Goal: Information Seeking & Learning: Check status

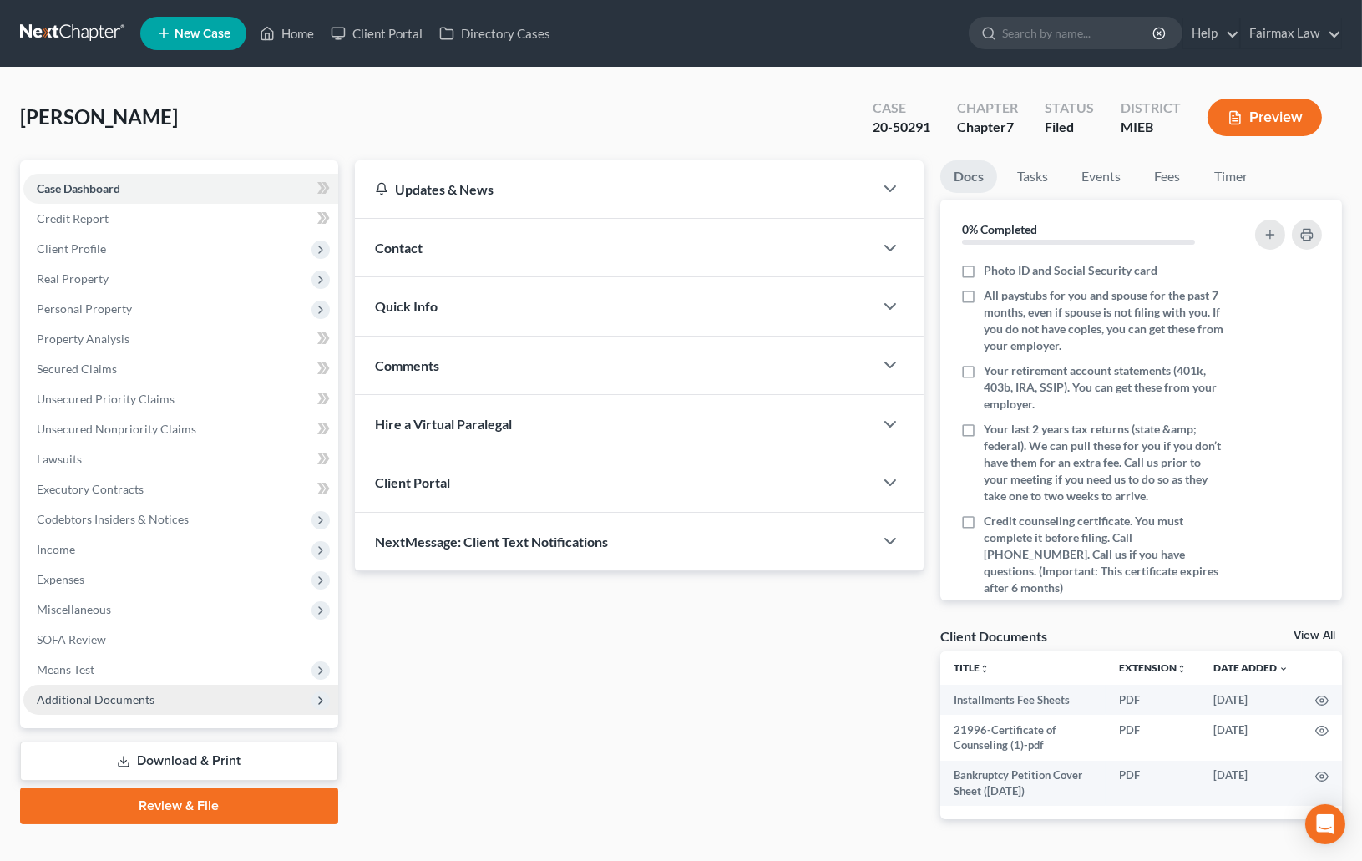
click at [95, 708] on span "Additional Documents" at bounding box center [180, 700] width 315 height 30
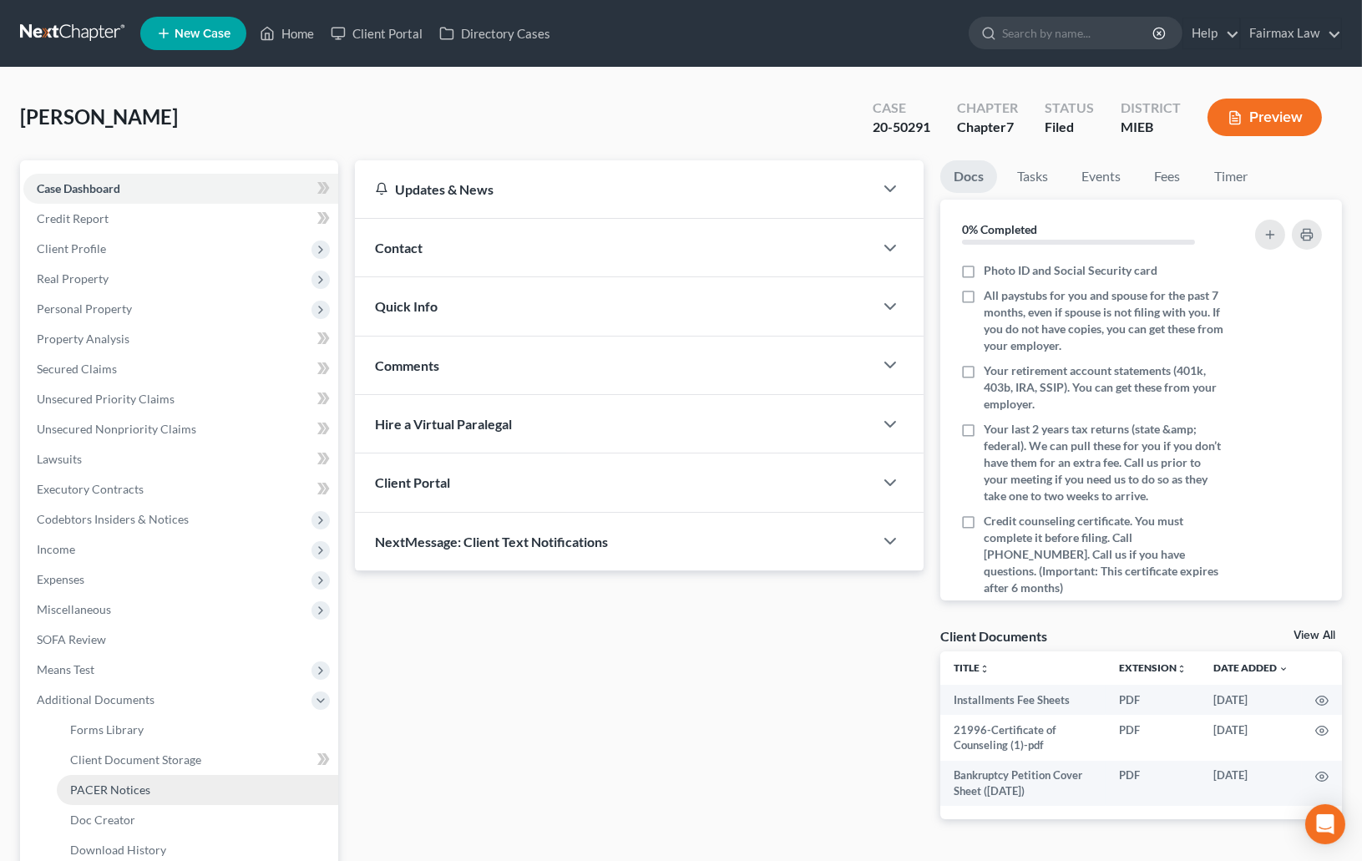
click at [95, 779] on link "PACER Notices" at bounding box center [197, 790] width 281 height 30
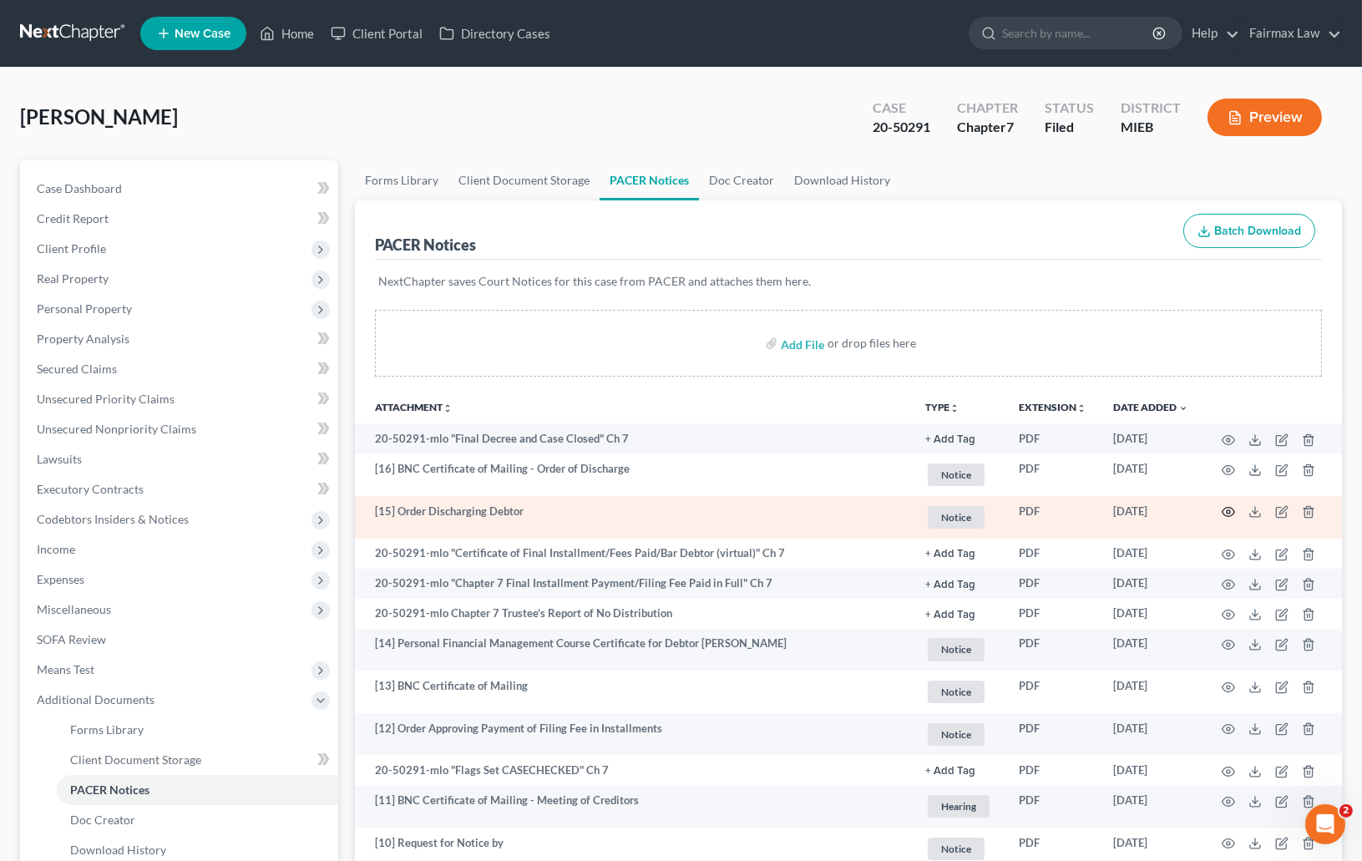
click at [1231, 510] on icon "button" at bounding box center [1228, 511] width 13 height 13
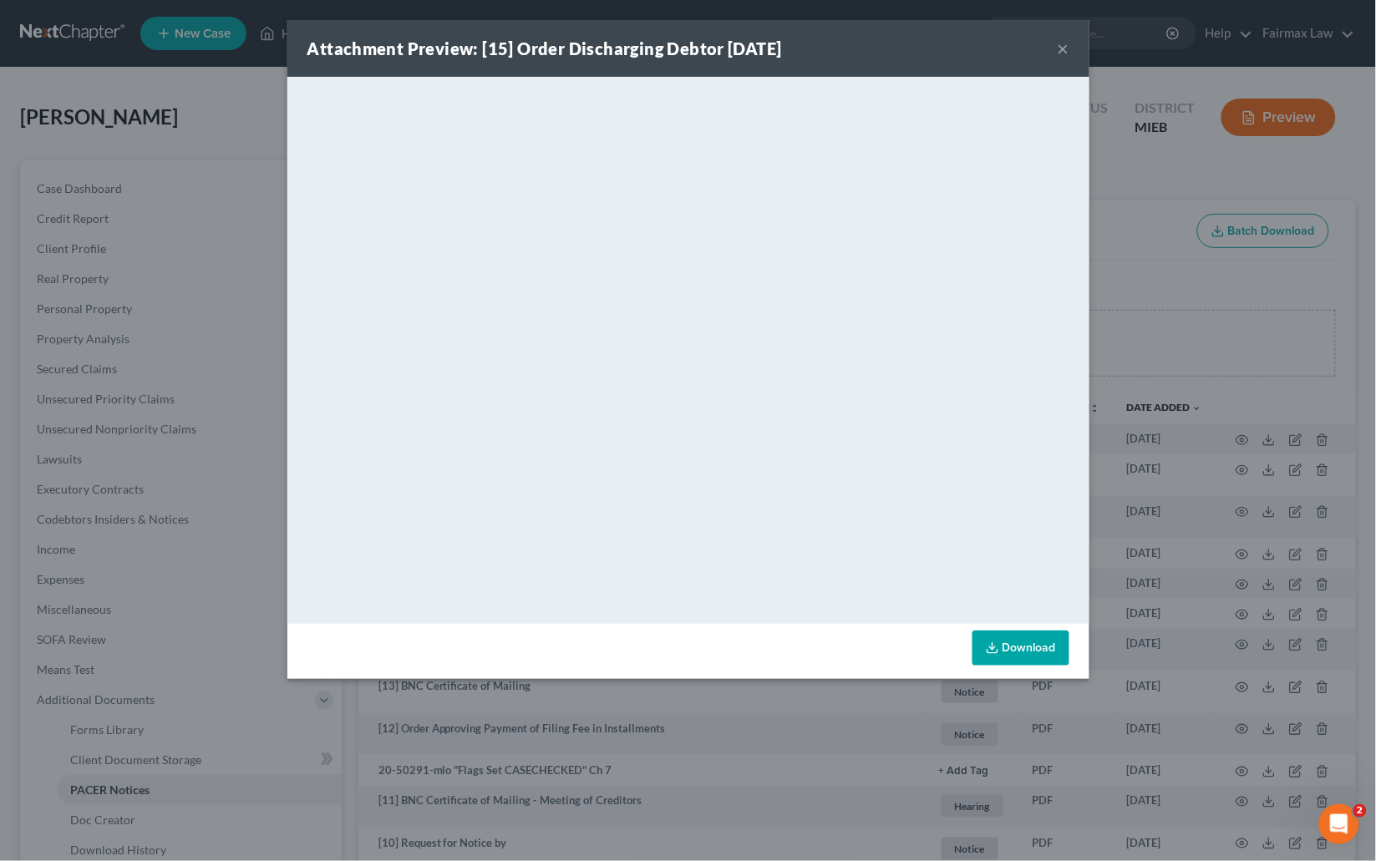
click at [1103, 188] on div "Attachment Preview: [15] Order Discharging Debtor 01/12/2021 × <object ng-attr-…" at bounding box center [688, 430] width 1376 height 861
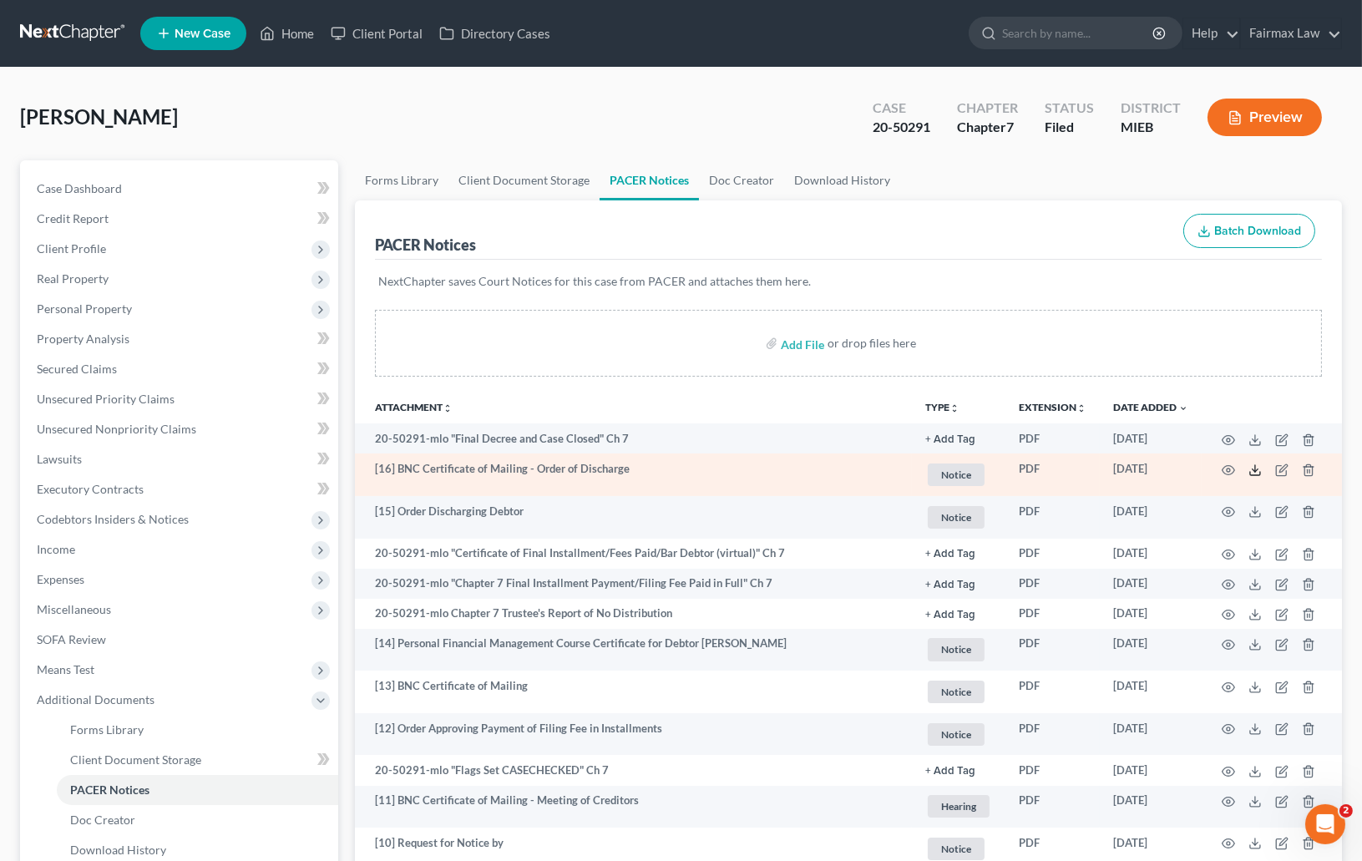
click at [1257, 469] on icon at bounding box center [1255, 470] width 13 height 13
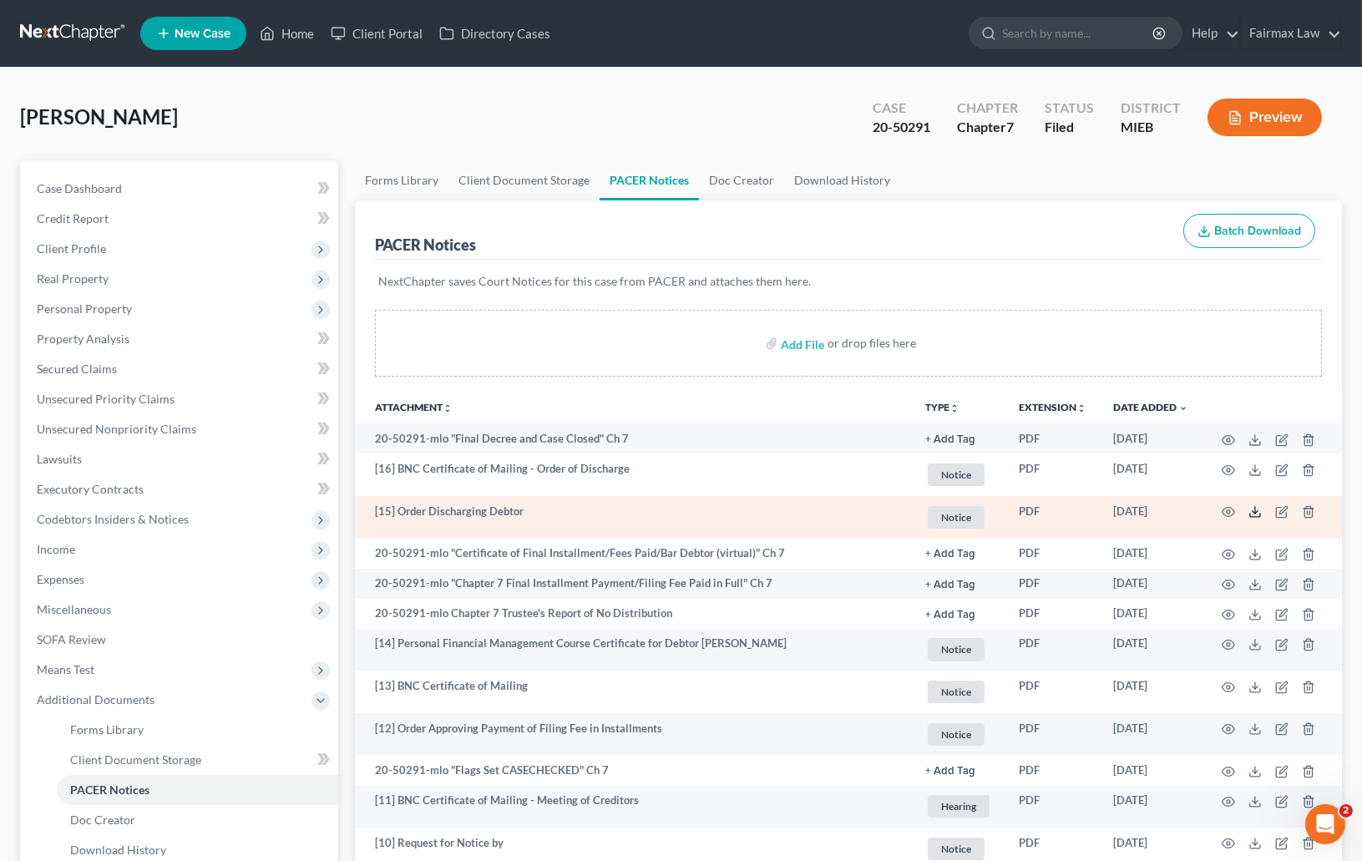
click at [1260, 510] on icon at bounding box center [1255, 511] width 13 height 13
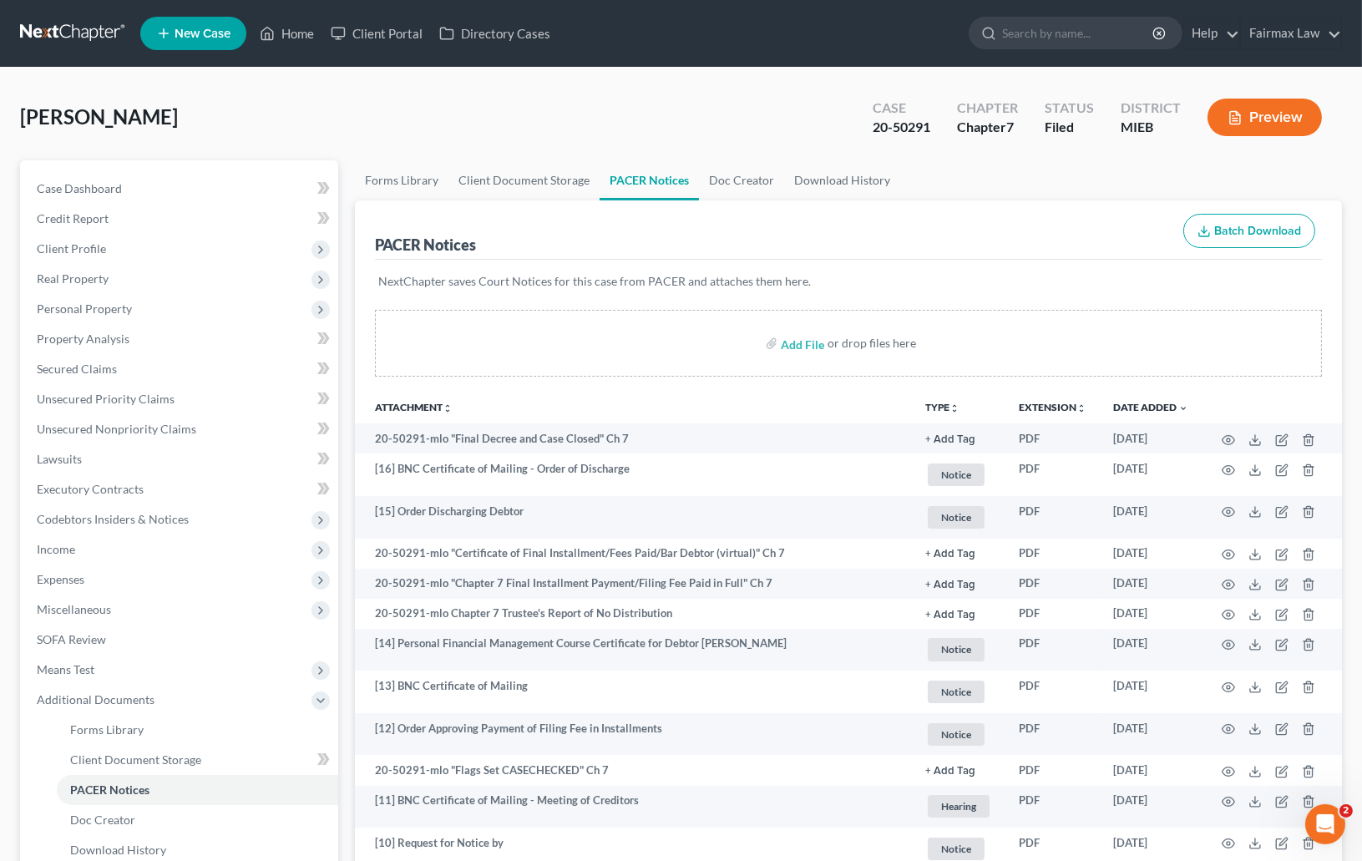
drag, startPoint x: 951, startPoint y: 103, endPoint x: 946, endPoint y: 114, distance: 12.7
click at [950, 104] on div "Chapter Chapter 7" at bounding box center [988, 118] width 88 height 49
drag, startPoint x: 916, startPoint y: 124, endPoint x: 875, endPoint y: 124, distance: 40.9
click at [875, 124] on div "20-50291" at bounding box center [902, 127] width 58 height 19
copy div "20-50291"
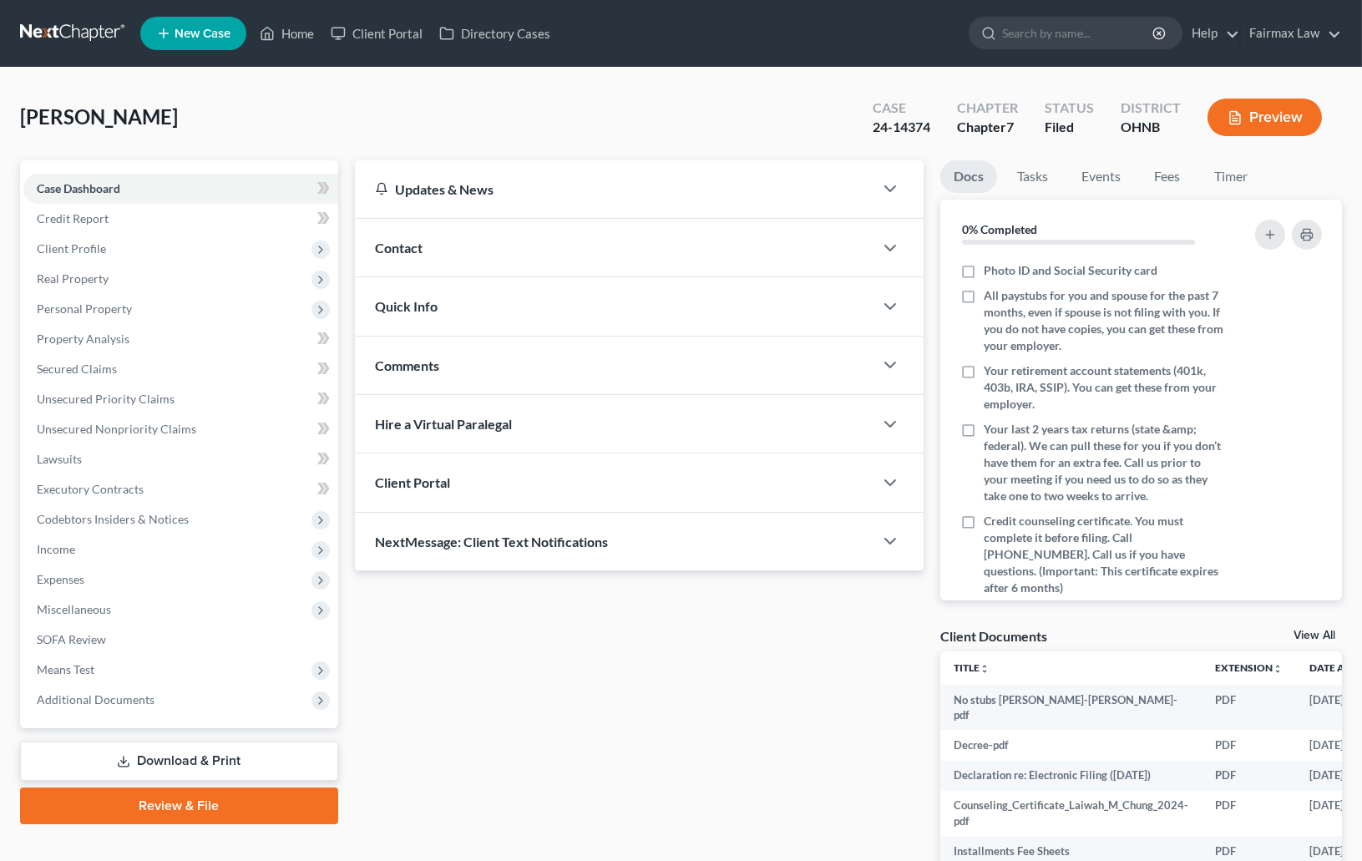
drag, startPoint x: 85, startPoint y: 703, endPoint x: 89, endPoint y: 713, distance: 10.6
click at [86, 704] on span "Additional Documents" at bounding box center [96, 699] width 118 height 14
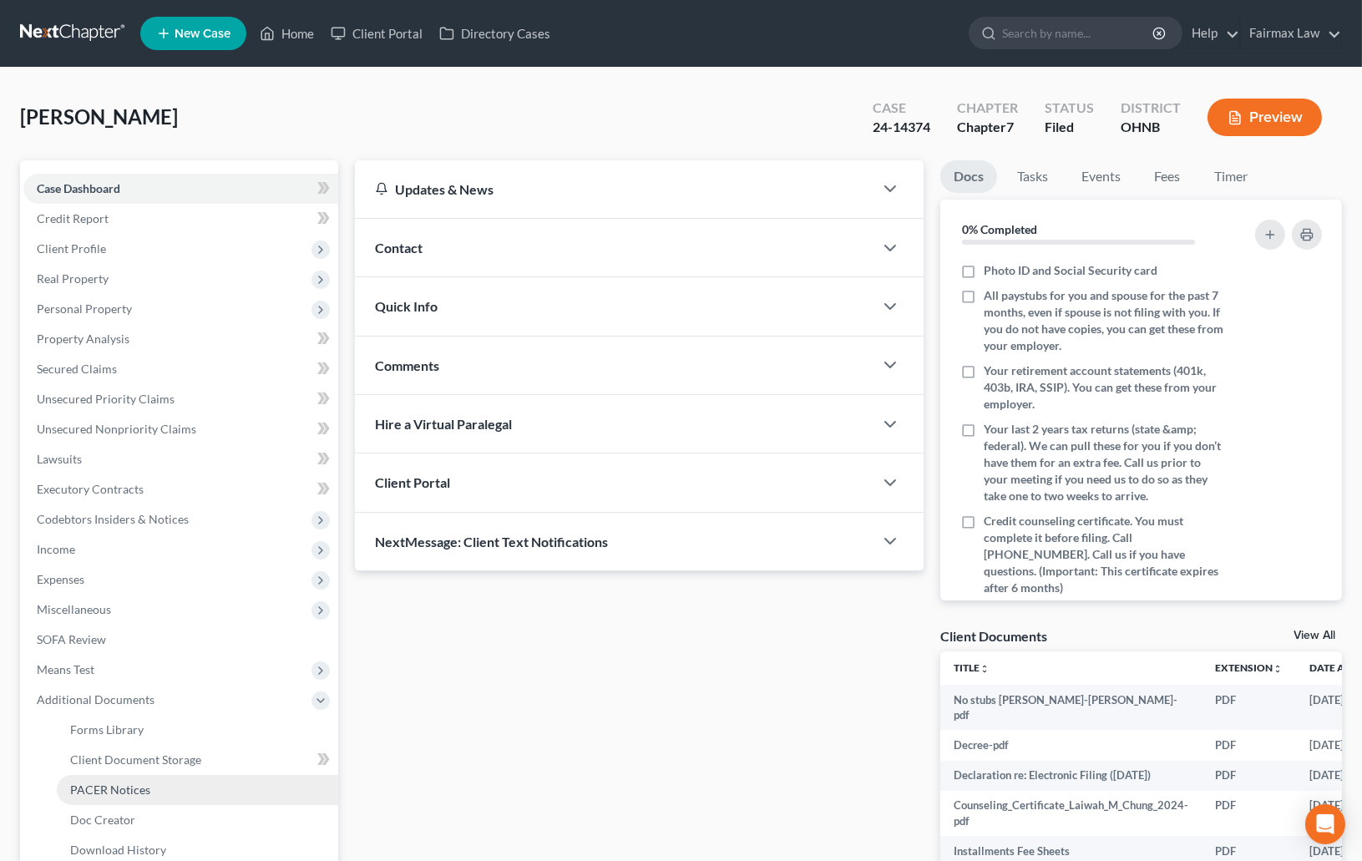
click at [97, 789] on span "PACER Notices" at bounding box center [110, 790] width 80 height 14
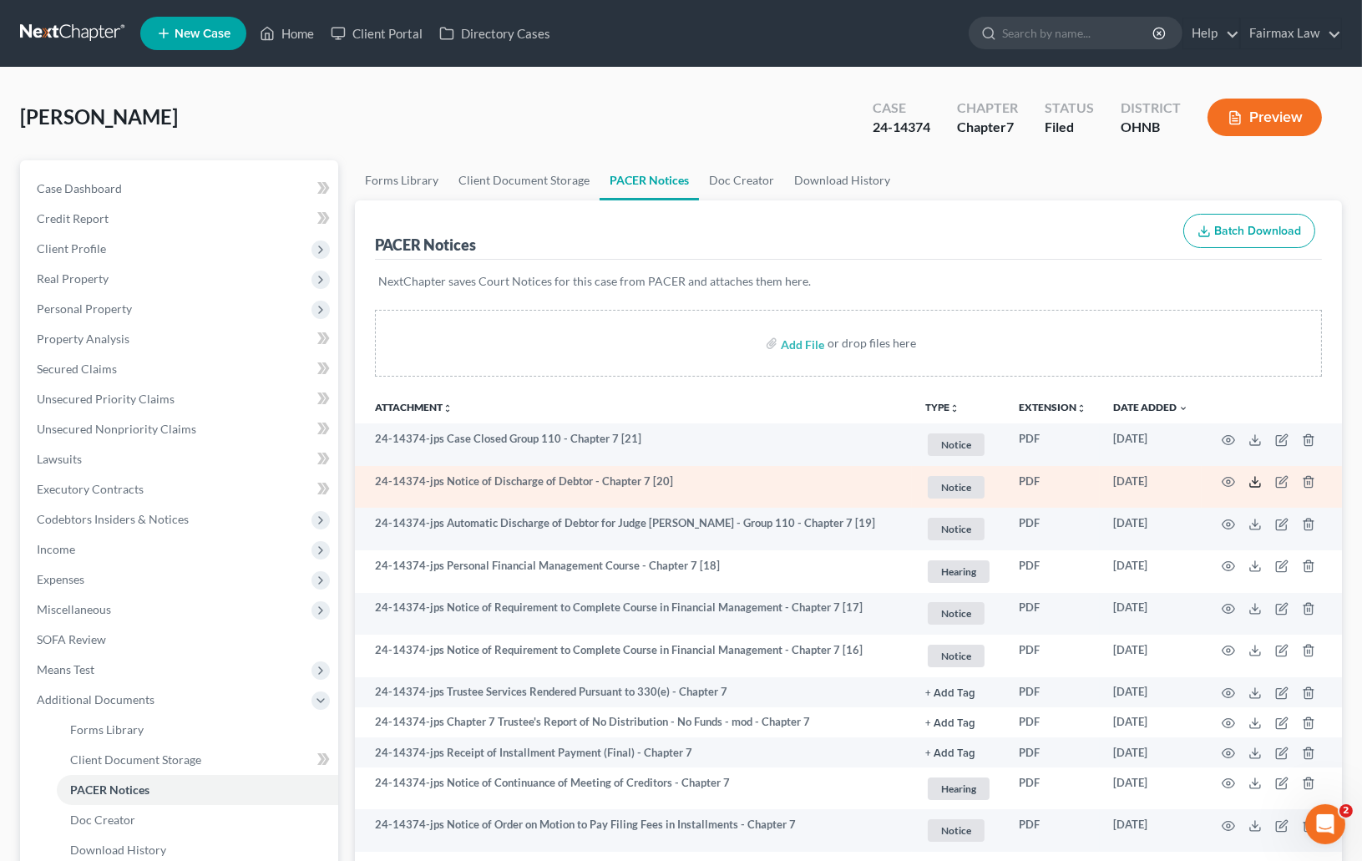
click at [1255, 481] on line at bounding box center [1255, 480] width 0 height 7
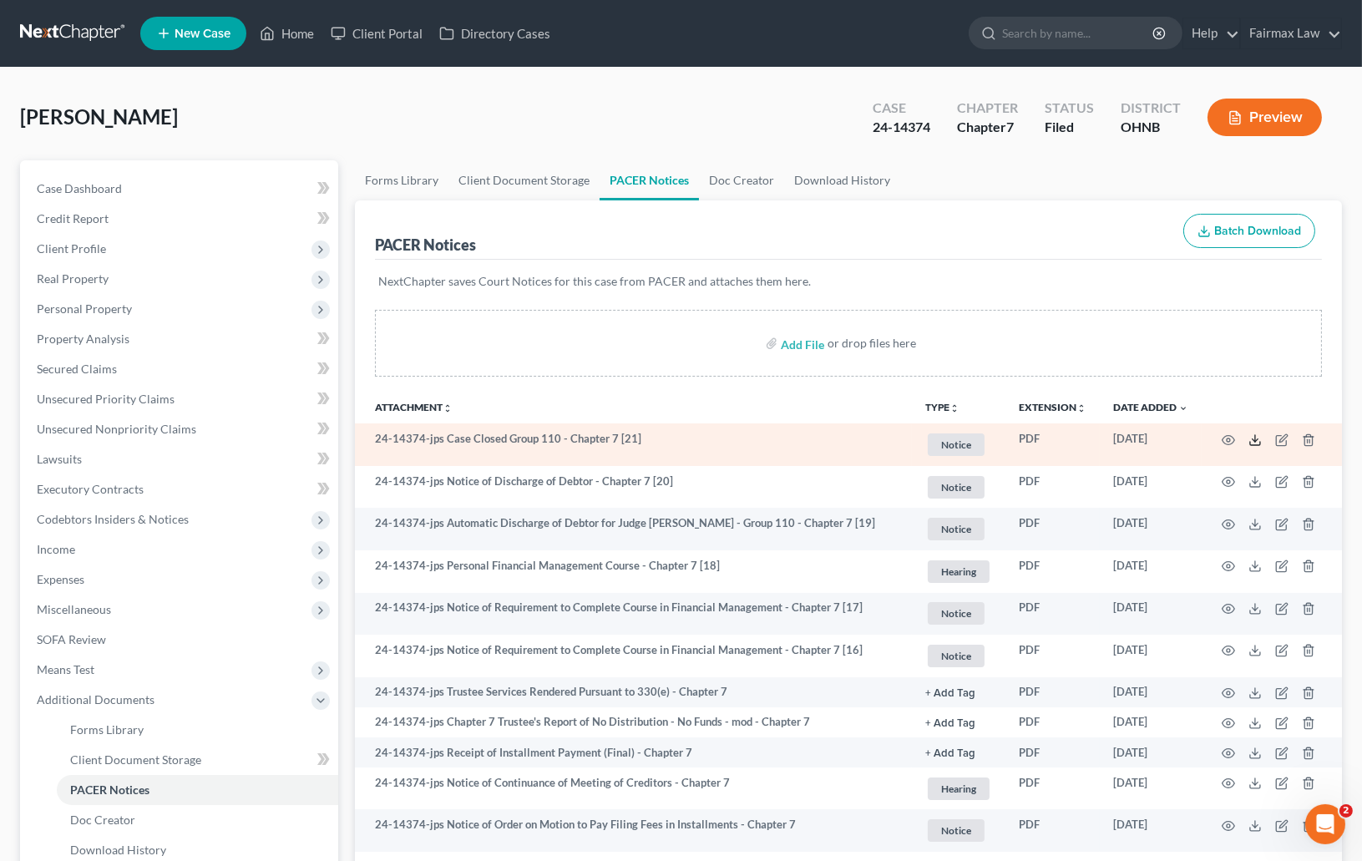
click at [1261, 436] on icon at bounding box center [1255, 440] width 13 height 13
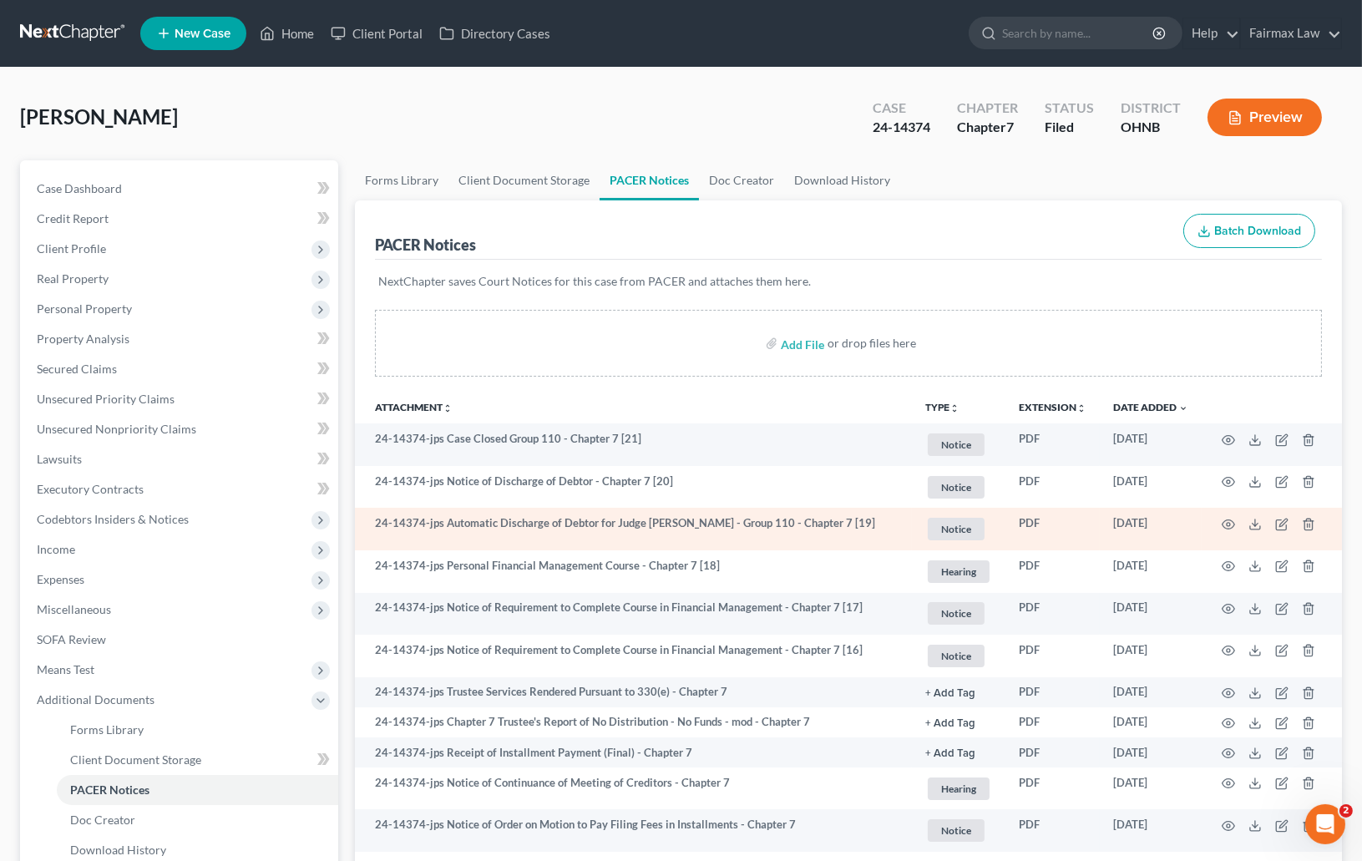
click at [794, 537] on td "24-14374-jps Automatic Discharge of Debtor for Judge Price Smith - Group 110 - …" at bounding box center [633, 529] width 557 height 43
click at [794, 530] on td "24-14374-jps Automatic Discharge of Debtor for Judge Price Smith - Group 110 - …" at bounding box center [633, 529] width 557 height 43
click at [1255, 523] on line at bounding box center [1255, 523] width 0 height 7
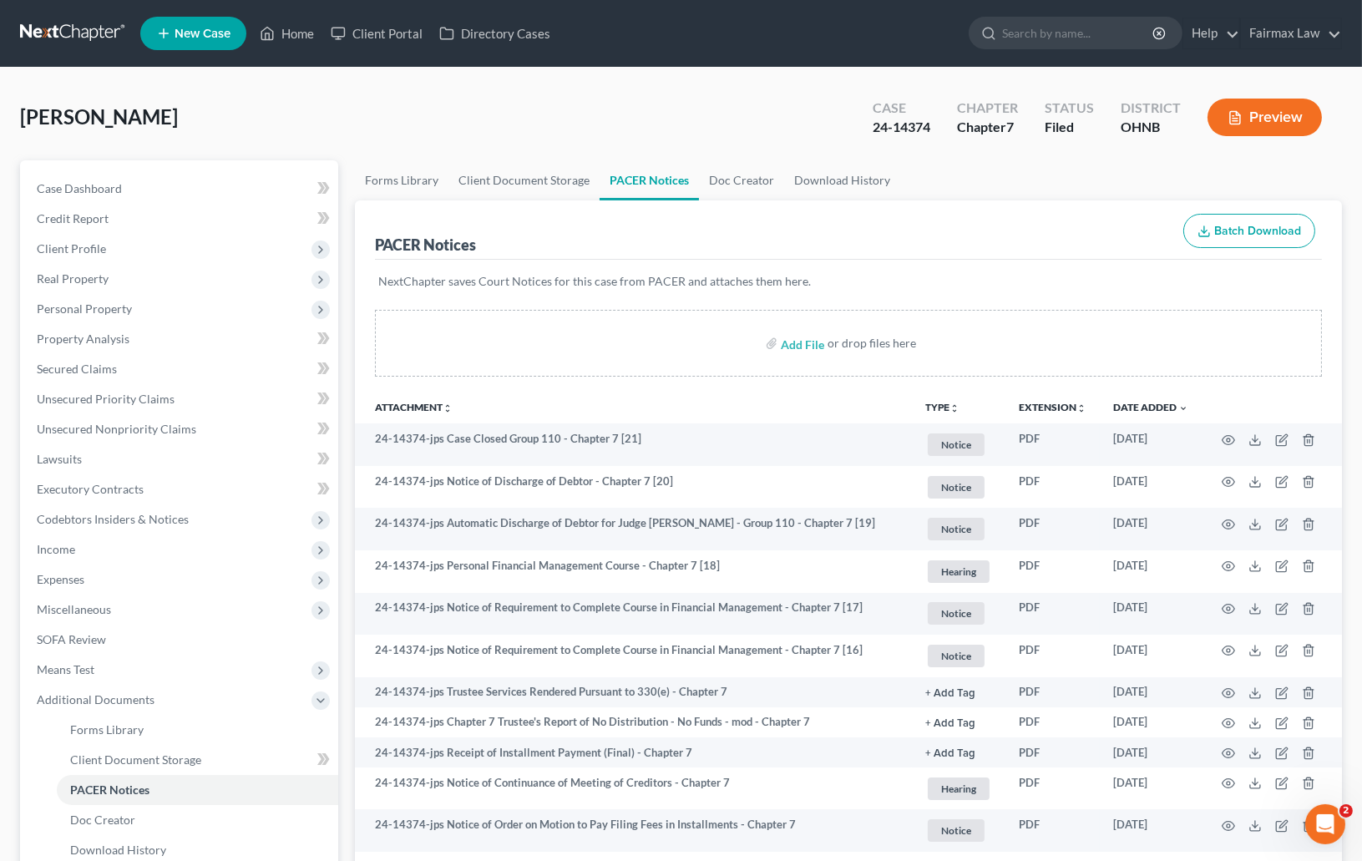
click at [925, 110] on div "Case" at bounding box center [902, 108] width 58 height 19
drag, startPoint x: 876, startPoint y: 124, endPoint x: 930, endPoint y: 131, distance: 53.9
click at [930, 131] on div "24-14374" at bounding box center [902, 127] width 58 height 19
copy div "24-14374"
click at [42, 115] on span "Chung, Lai-wah" at bounding box center [99, 116] width 158 height 24
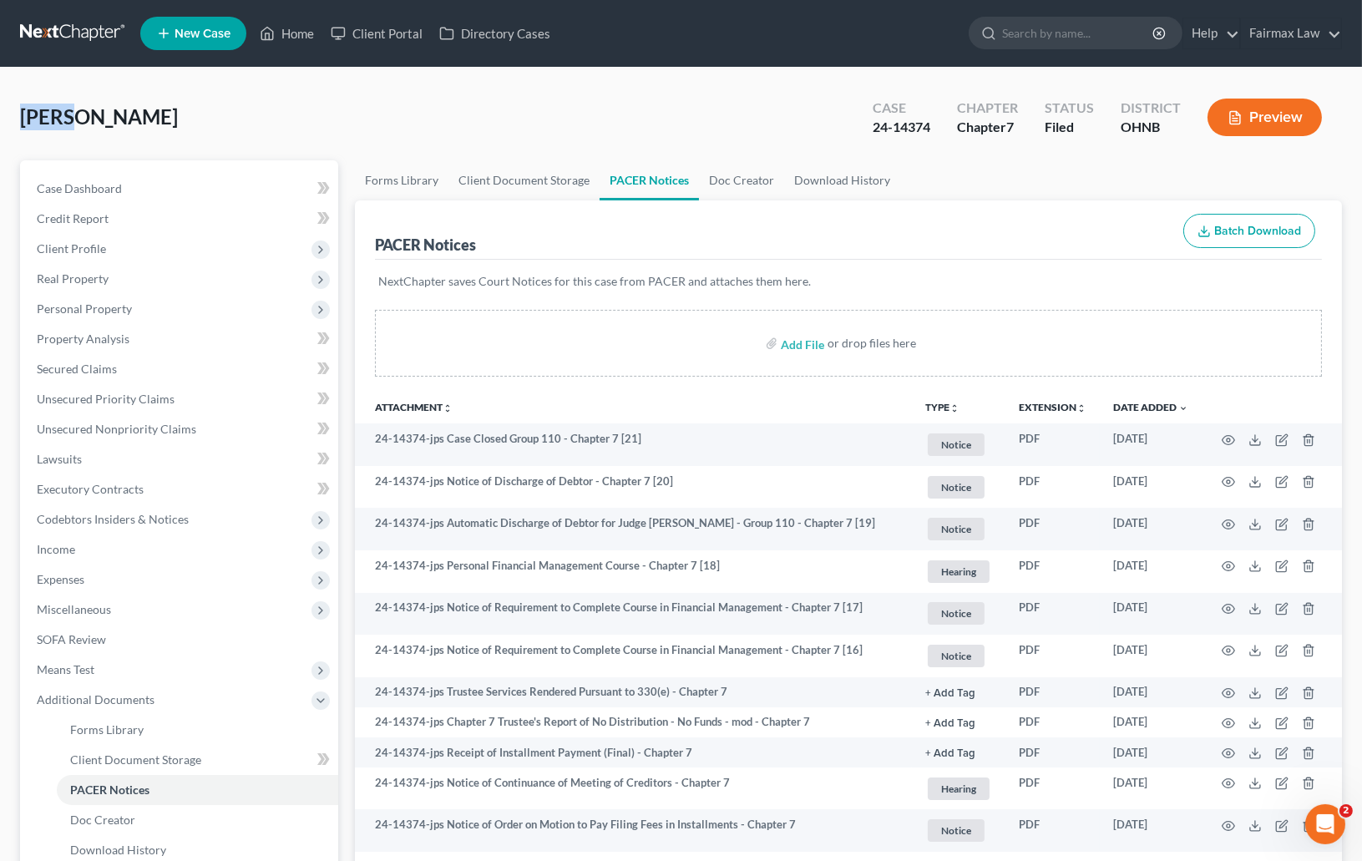
click at [42, 114] on span "Chung, Lai-wah" at bounding box center [99, 116] width 158 height 24
copy span "Chung"
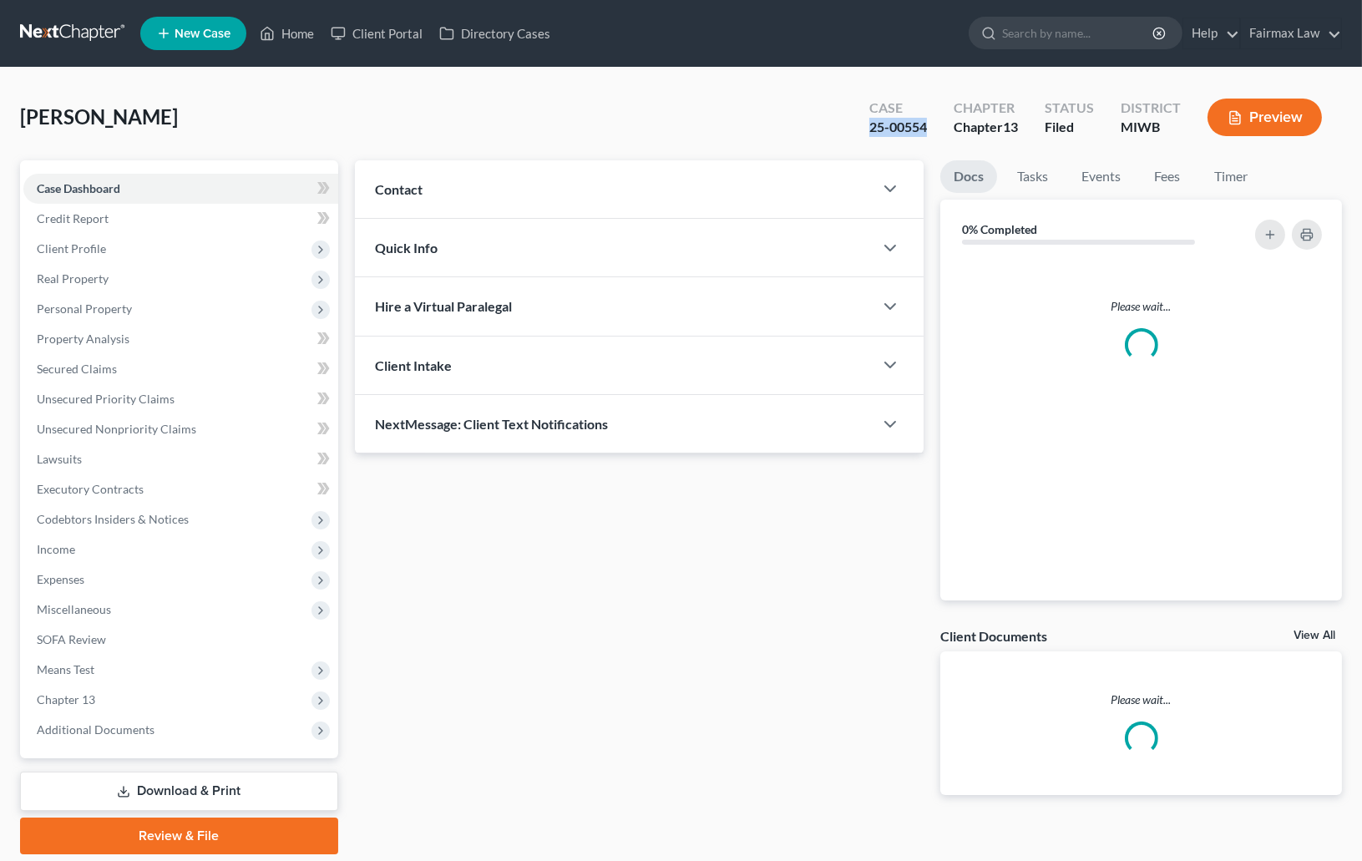
drag, startPoint x: 865, startPoint y: 124, endPoint x: 930, endPoint y: 129, distance: 65.3
click at [930, 129] on div "Case 25-00554" at bounding box center [898, 118] width 84 height 49
copy div "25-00554"
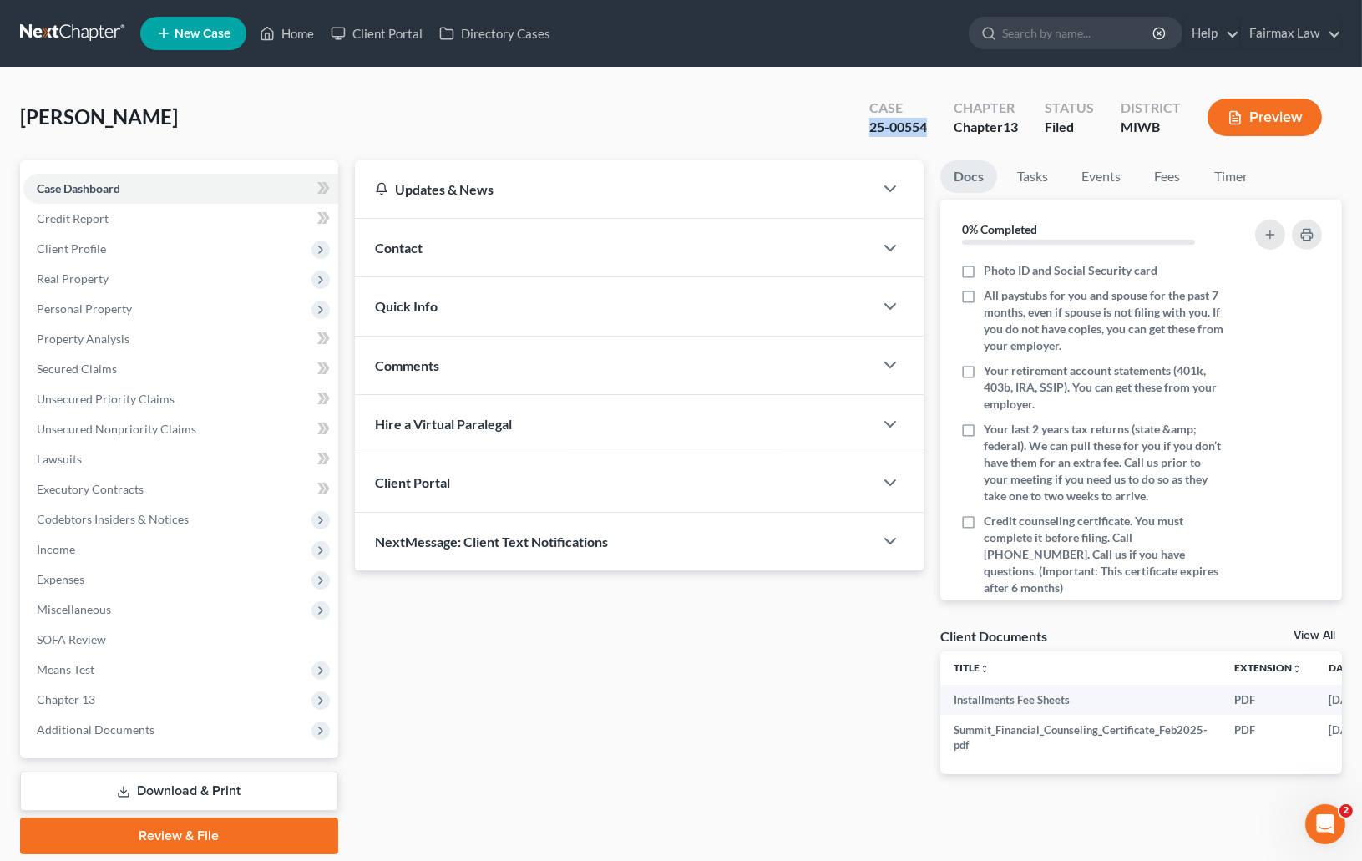
copy div "25-00554"
click at [100, 367] on span "Secured Claims" at bounding box center [77, 369] width 80 height 14
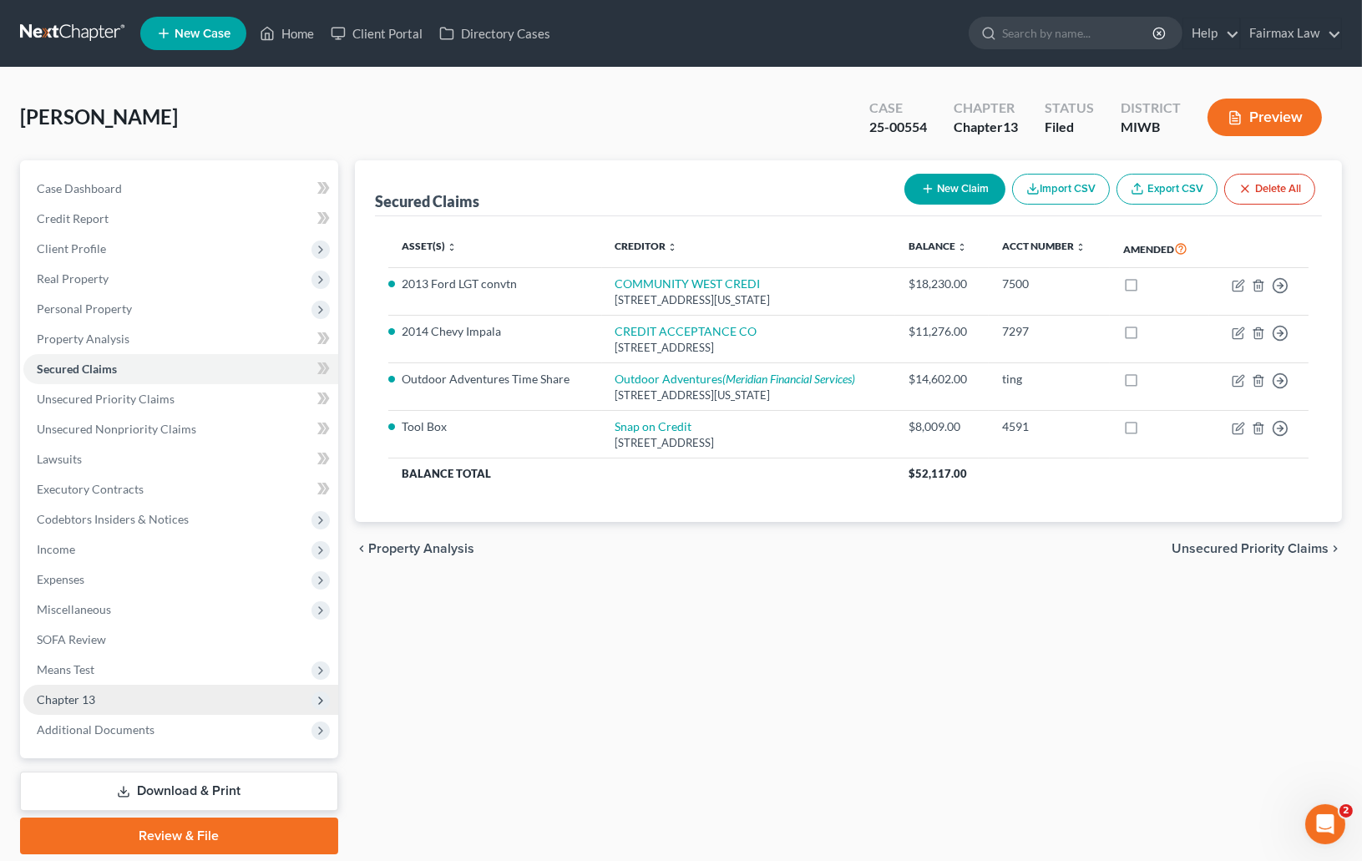
click at [88, 692] on span "Chapter 13" at bounding box center [66, 699] width 58 height 14
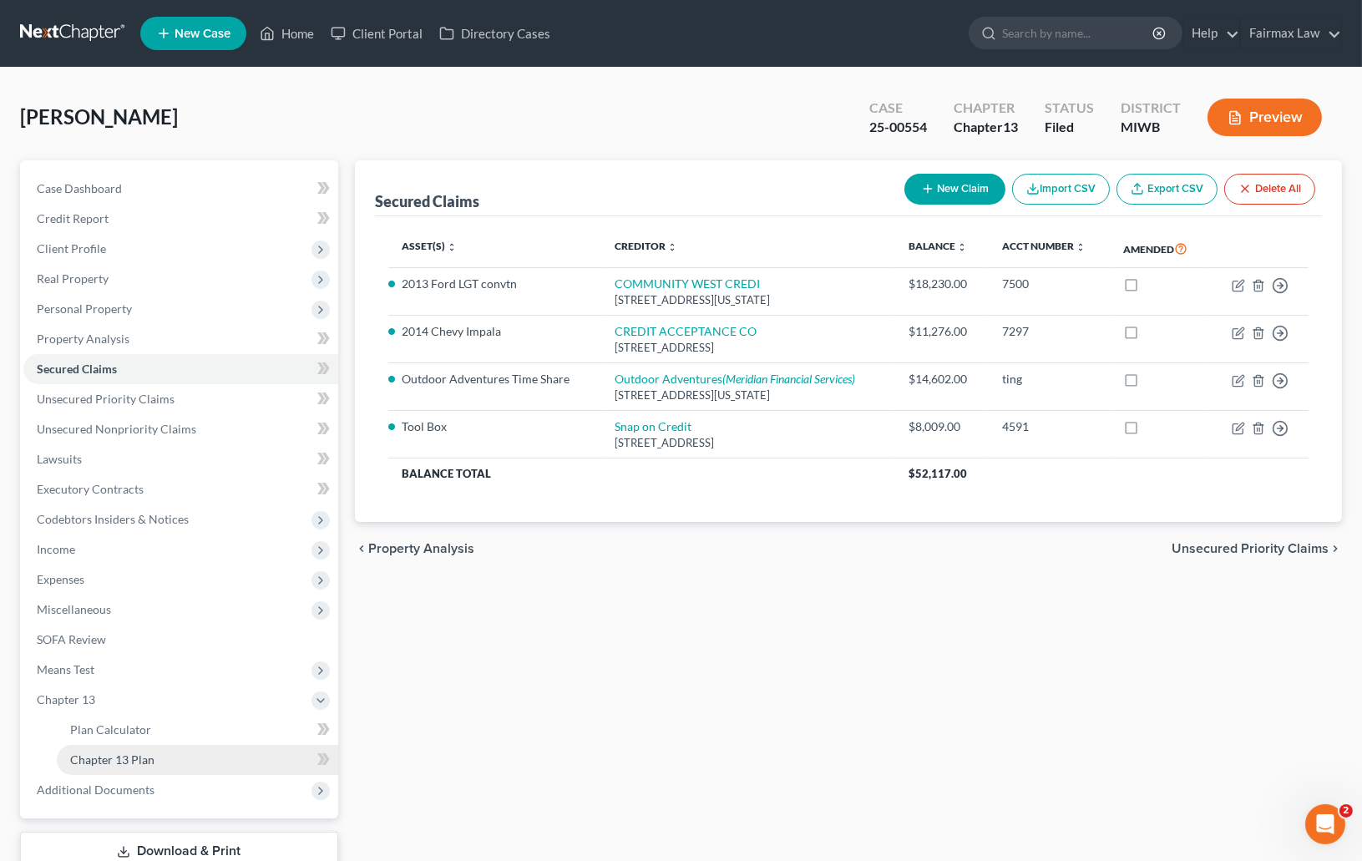
click at [160, 758] on link "Chapter 13 Plan" at bounding box center [197, 760] width 281 height 30
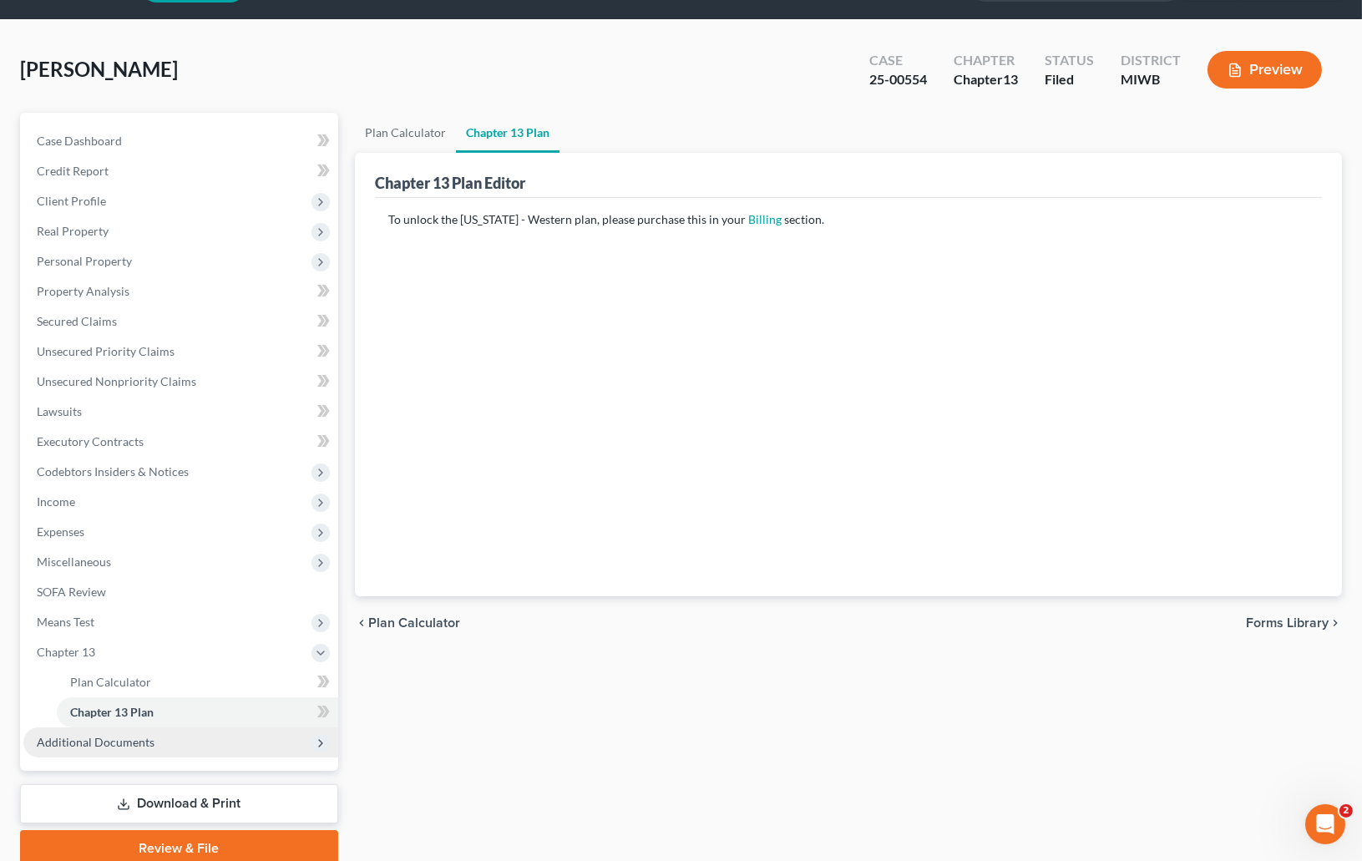
scroll to position [50, 0]
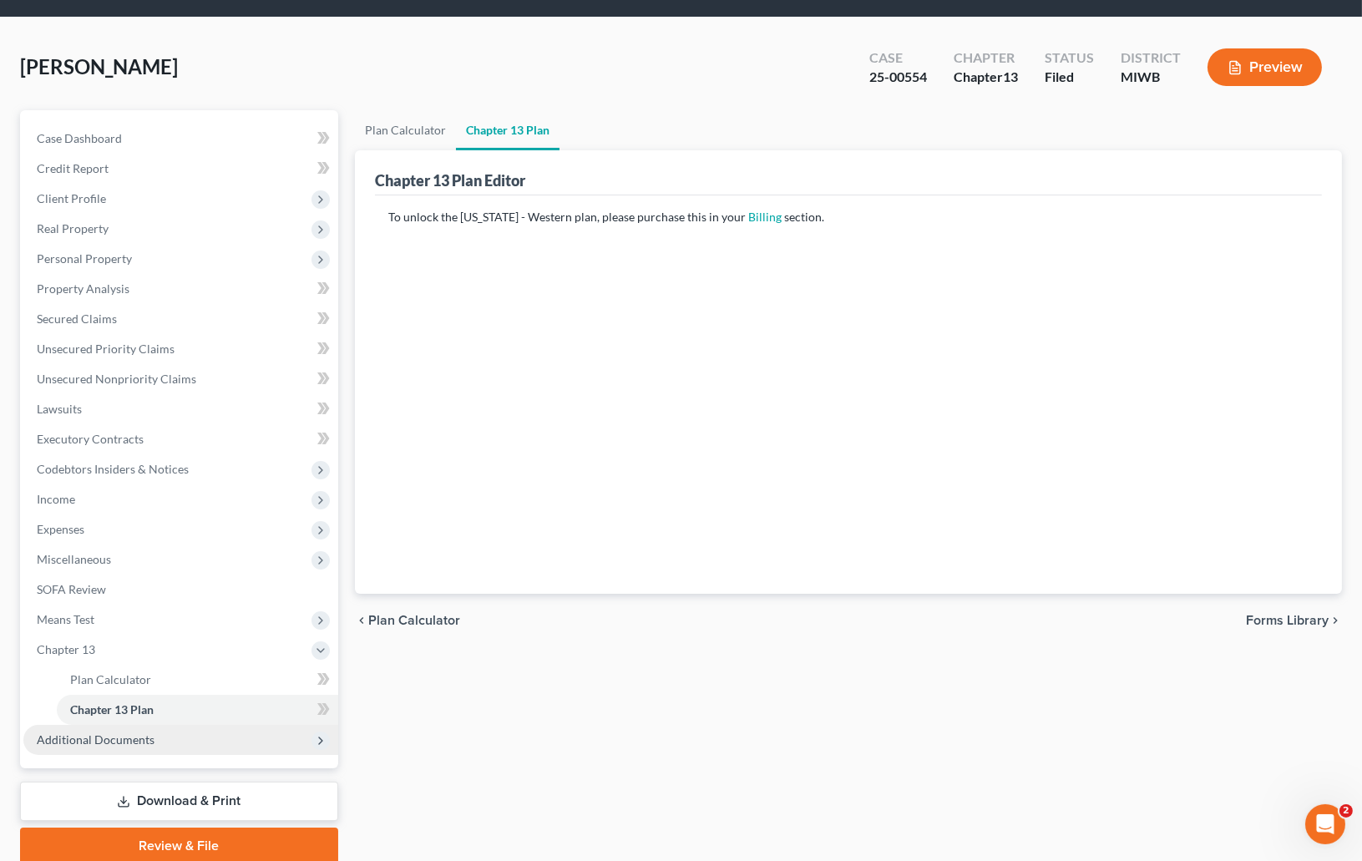
click at [148, 734] on span "Additional Documents" at bounding box center [96, 740] width 118 height 14
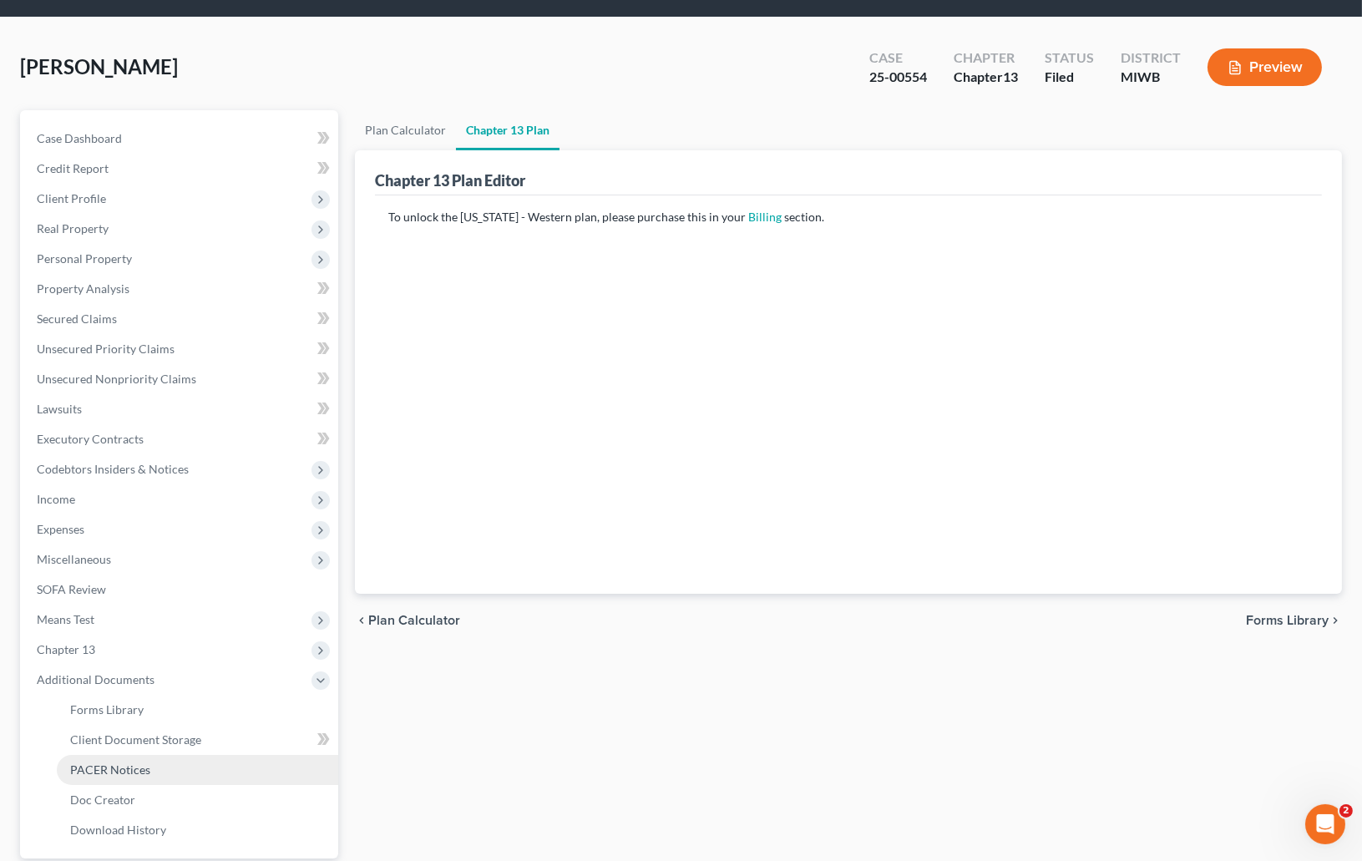
click at [119, 769] on span "PACER Notices" at bounding box center [110, 770] width 80 height 14
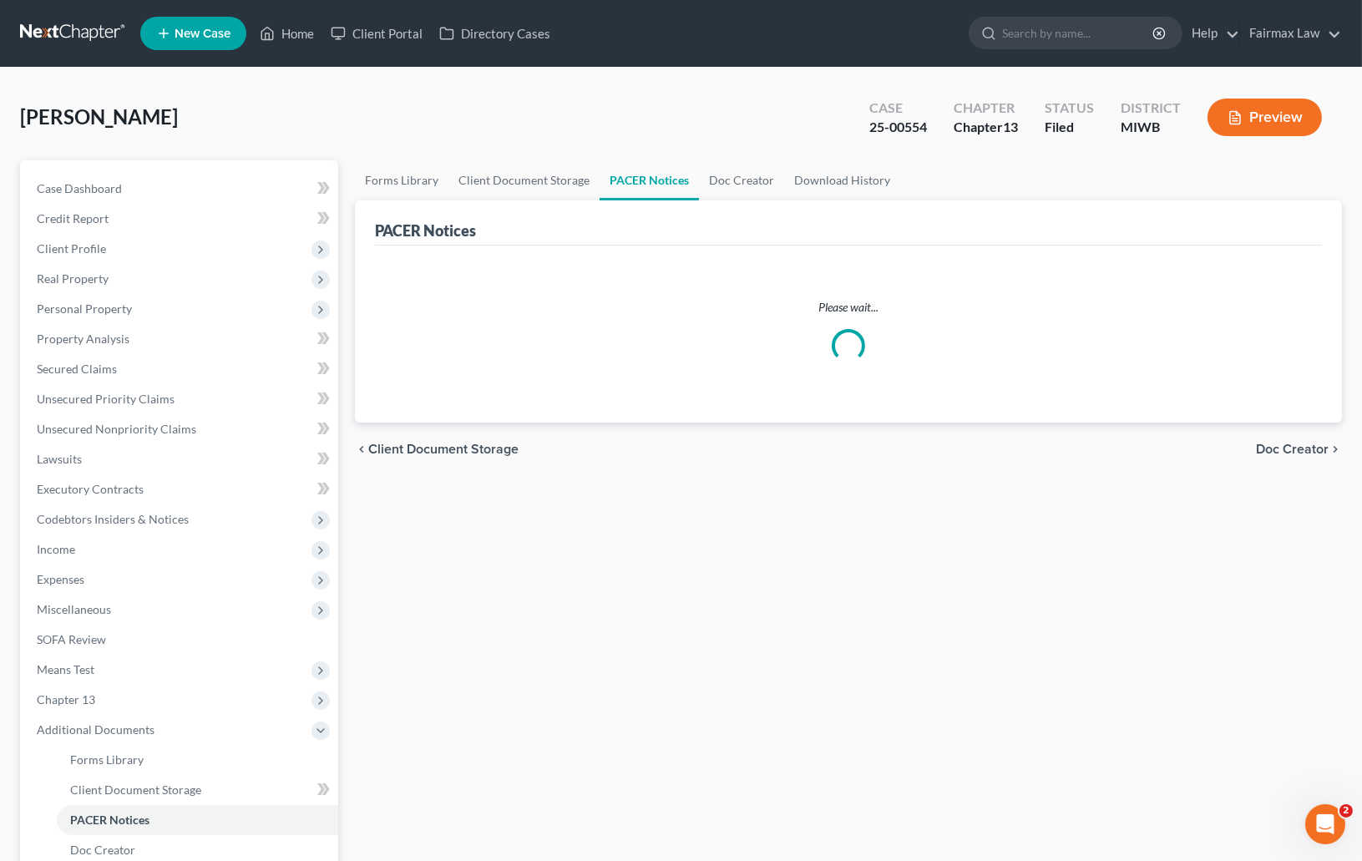
click at [694, 101] on div "Sanders, Joseph Upgraded Case 25-00554 Chapter Chapter 13 Status Filed District…" at bounding box center [681, 124] width 1322 height 73
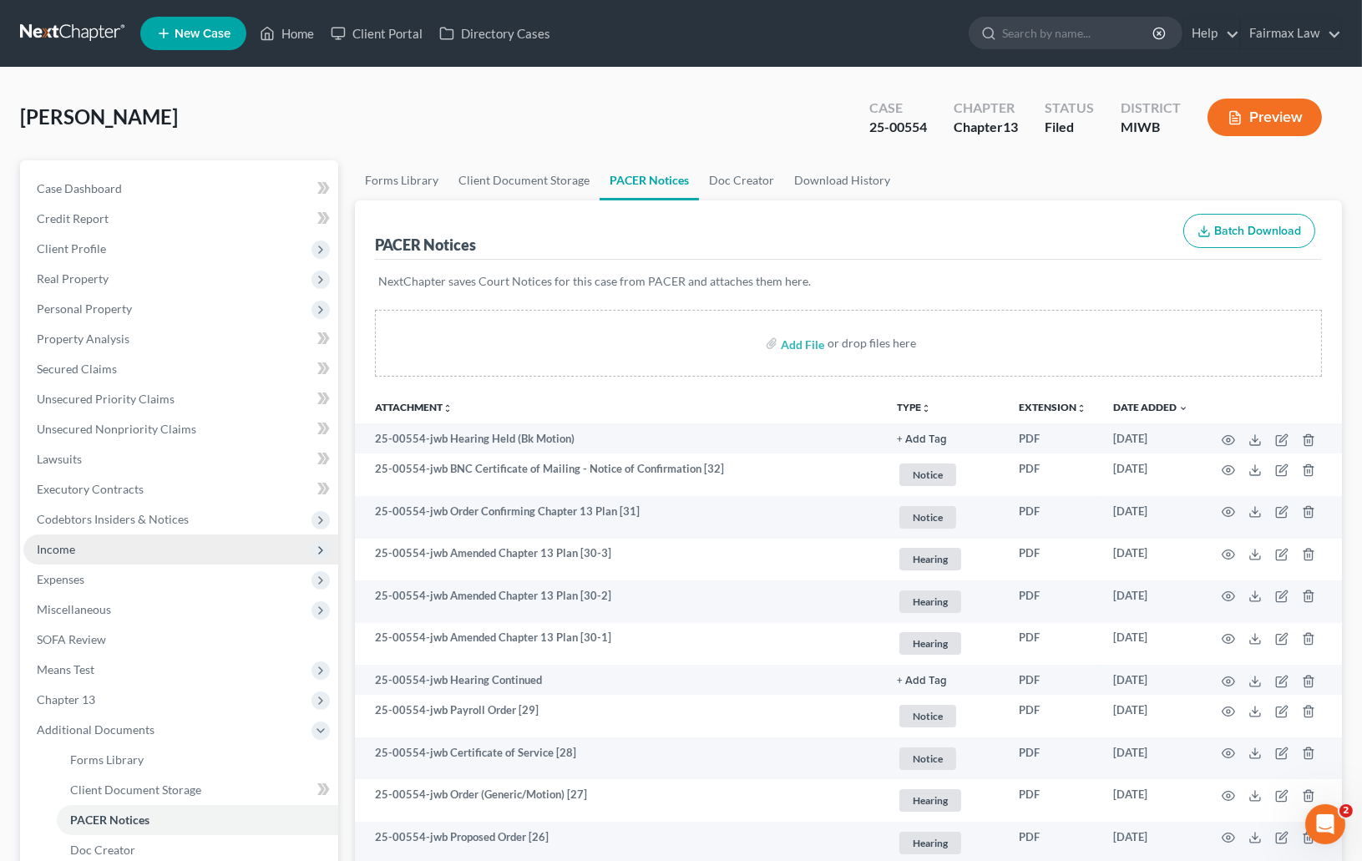
click at [94, 548] on span "Income" at bounding box center [180, 550] width 315 height 30
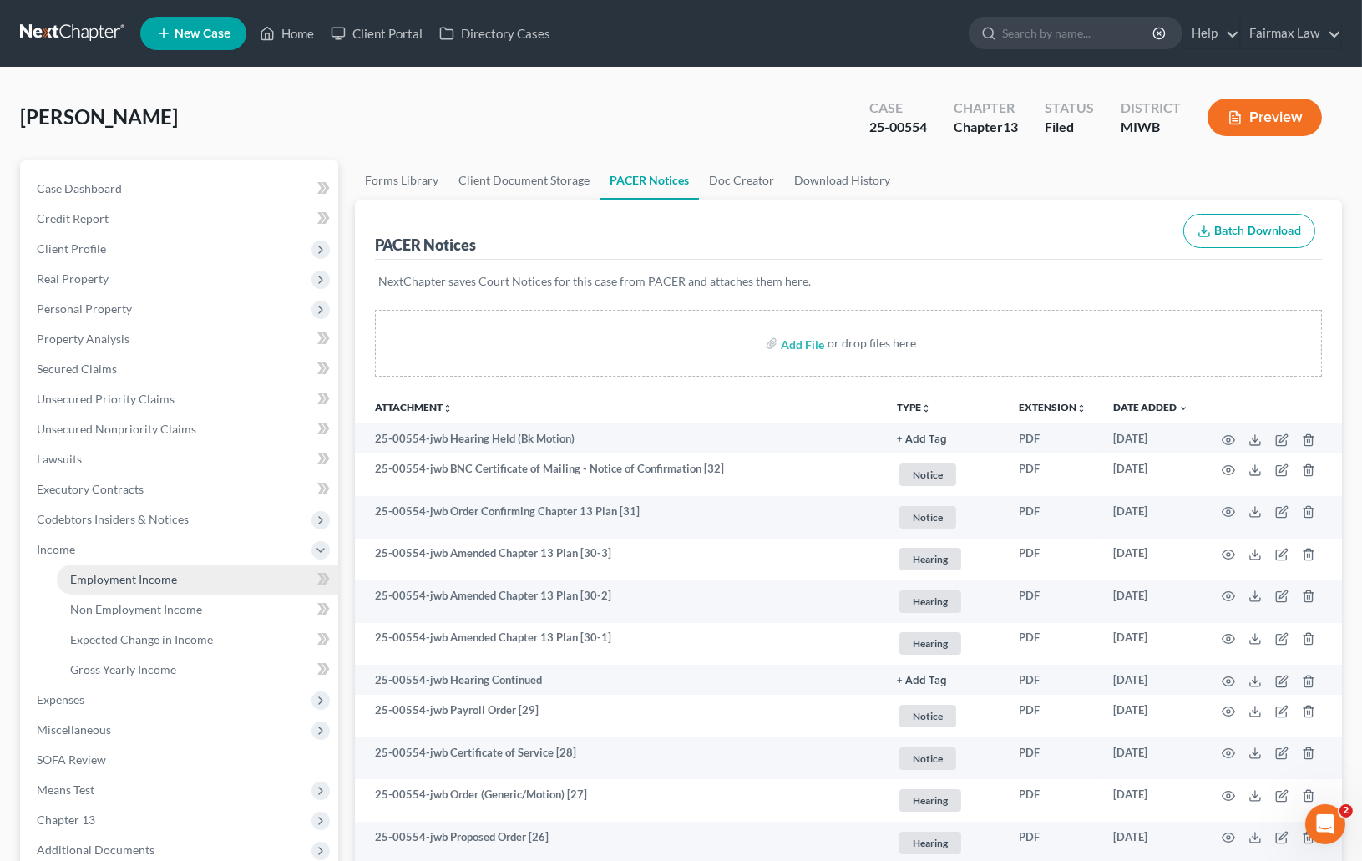
click at [114, 573] on span "Employment Income" at bounding box center [123, 579] width 107 height 14
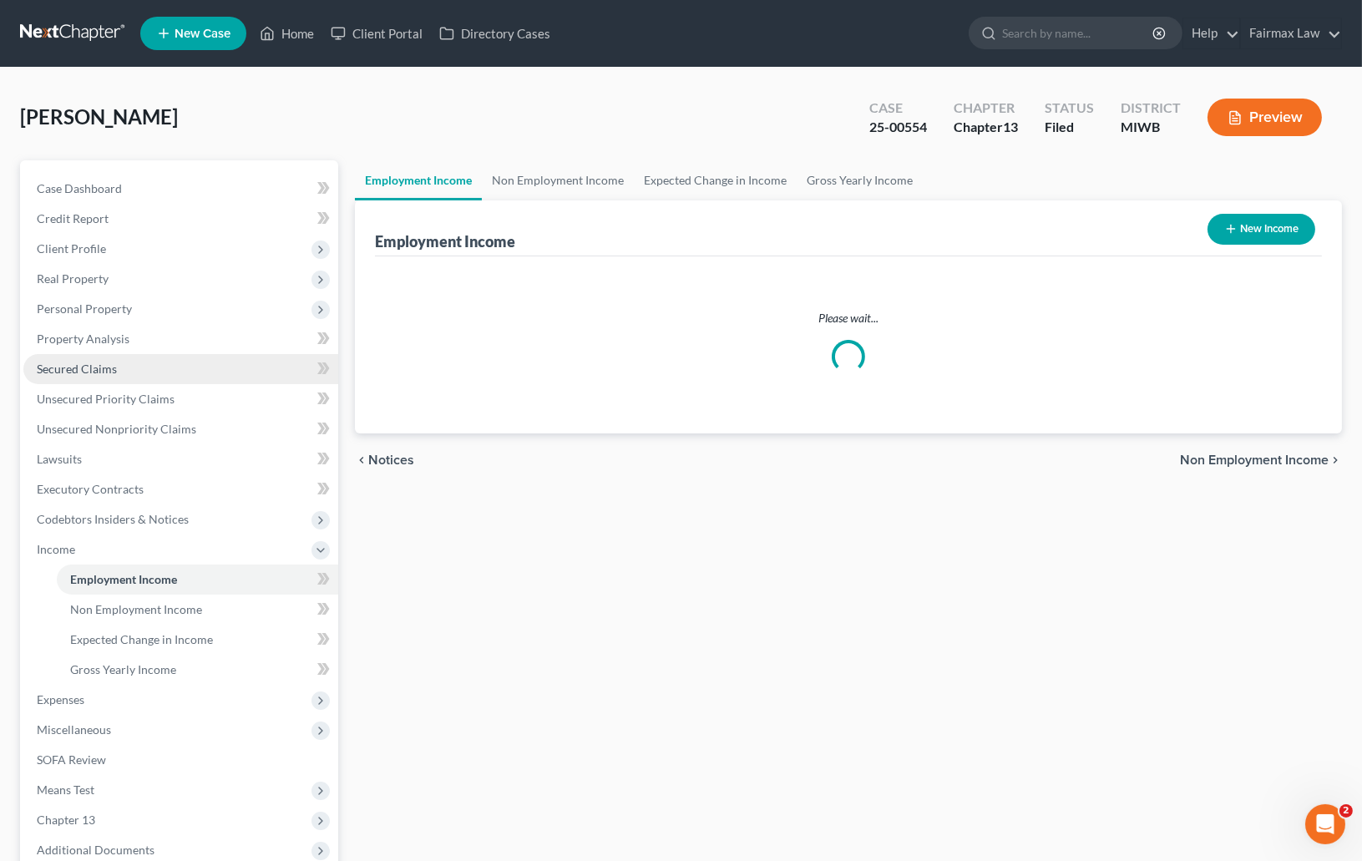
click at [114, 368] on span "Secured Claims" at bounding box center [77, 369] width 80 height 14
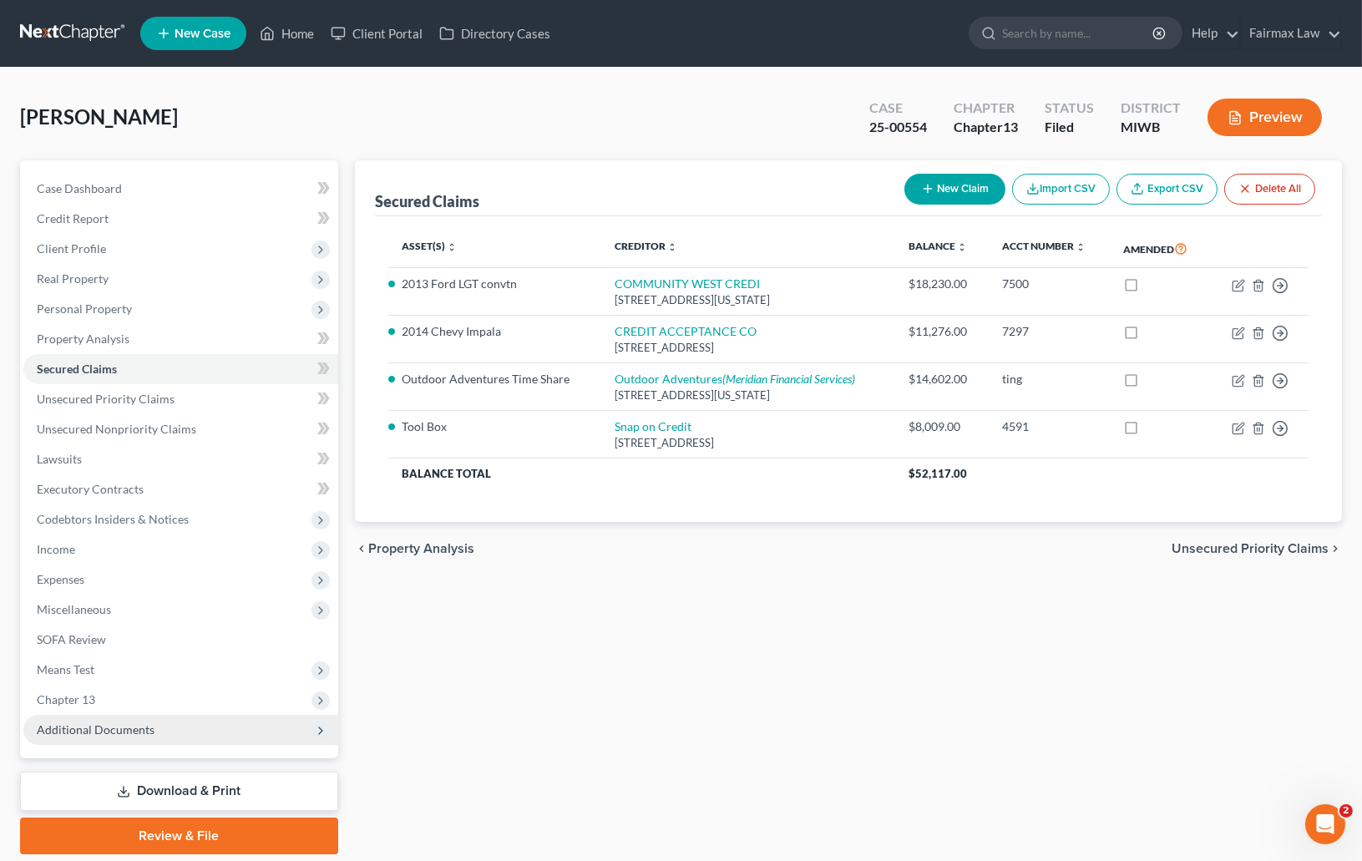
click at [137, 727] on span "Additional Documents" at bounding box center [96, 730] width 118 height 14
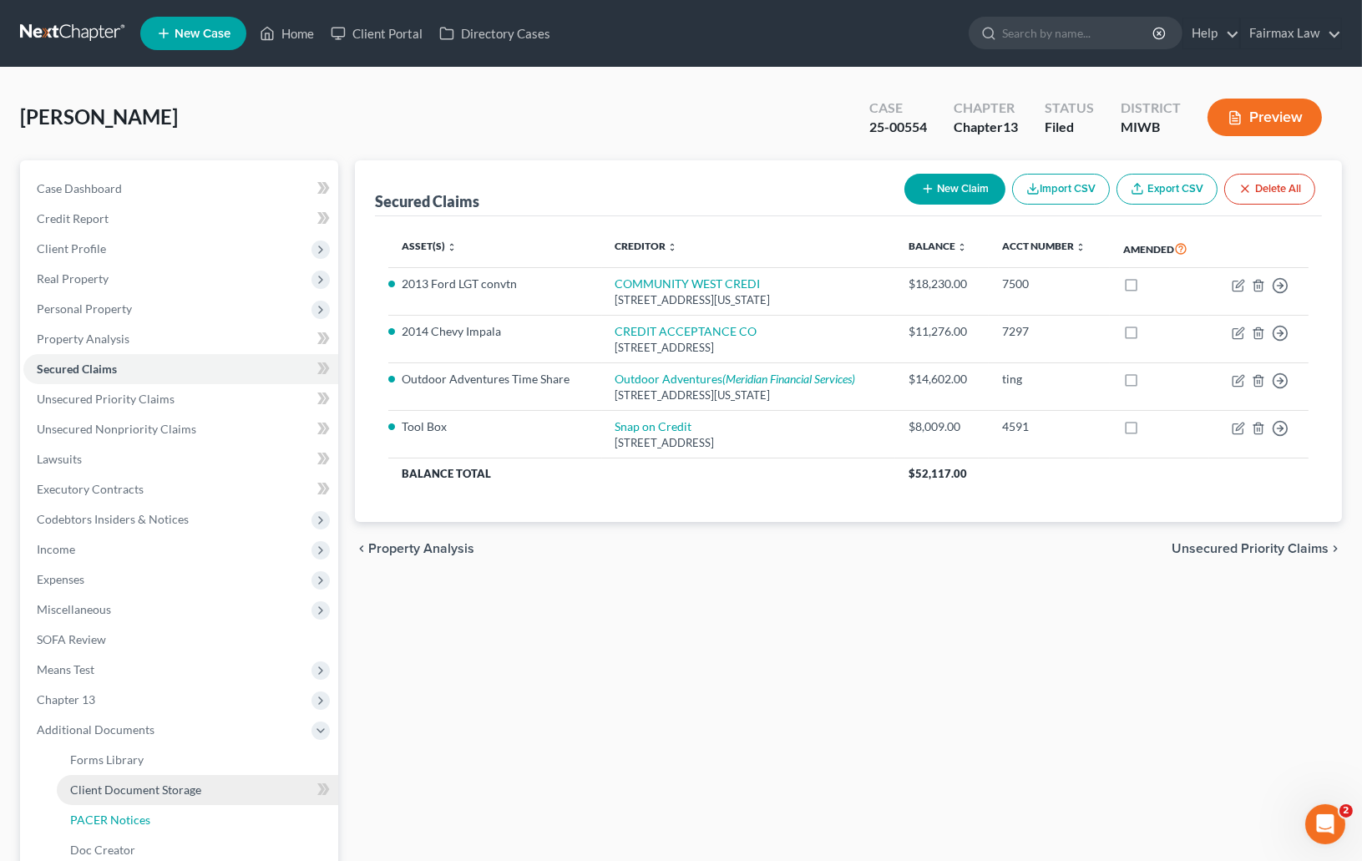
drag, startPoint x: 135, startPoint y: 815, endPoint x: 160, endPoint y: 794, distance: 32.5
click at [135, 814] on span "PACER Notices" at bounding box center [110, 820] width 80 height 14
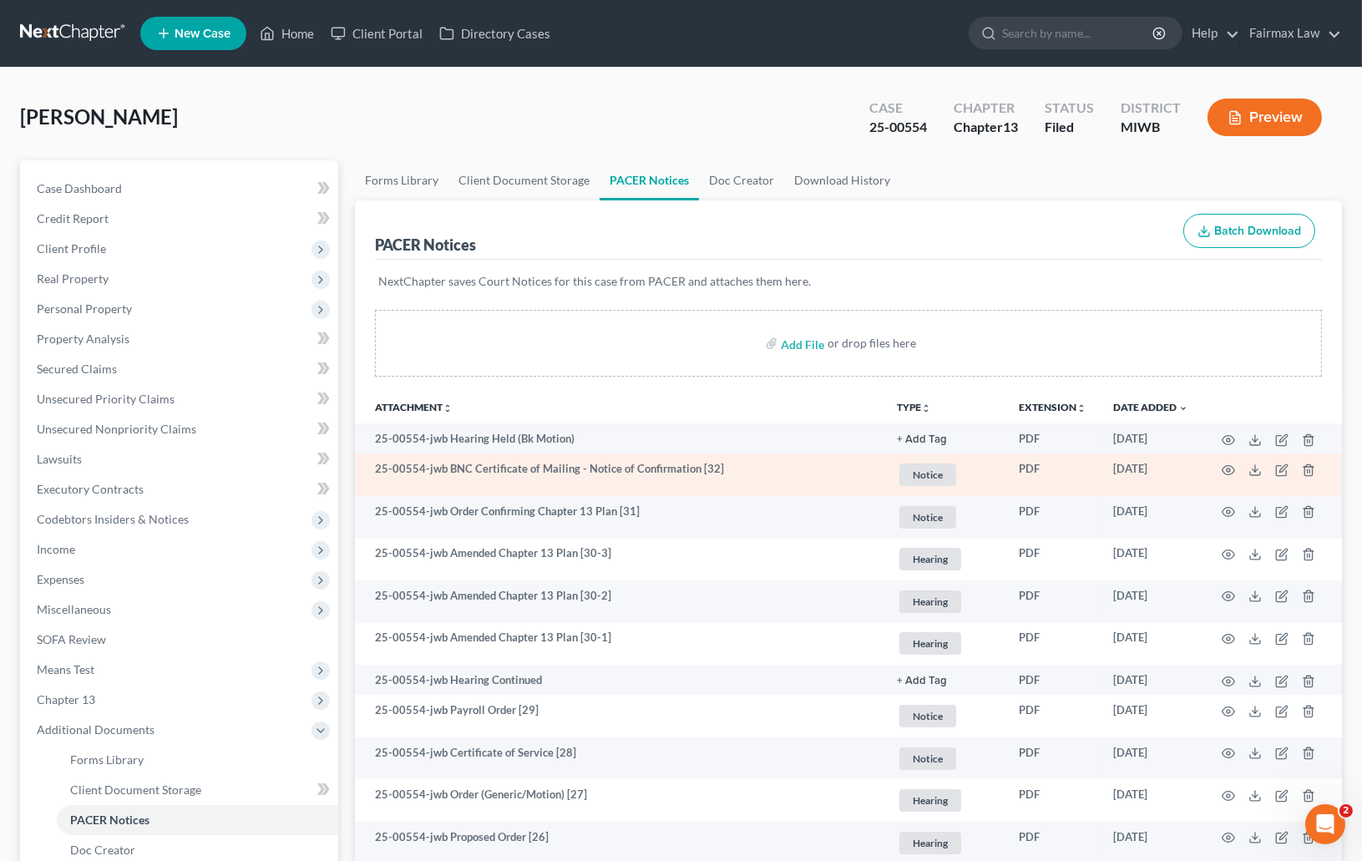
click at [624, 481] on td "25-00554-jwb BNC Certificate of Mailing - Notice of Confirmation [32]" at bounding box center [619, 475] width 529 height 43
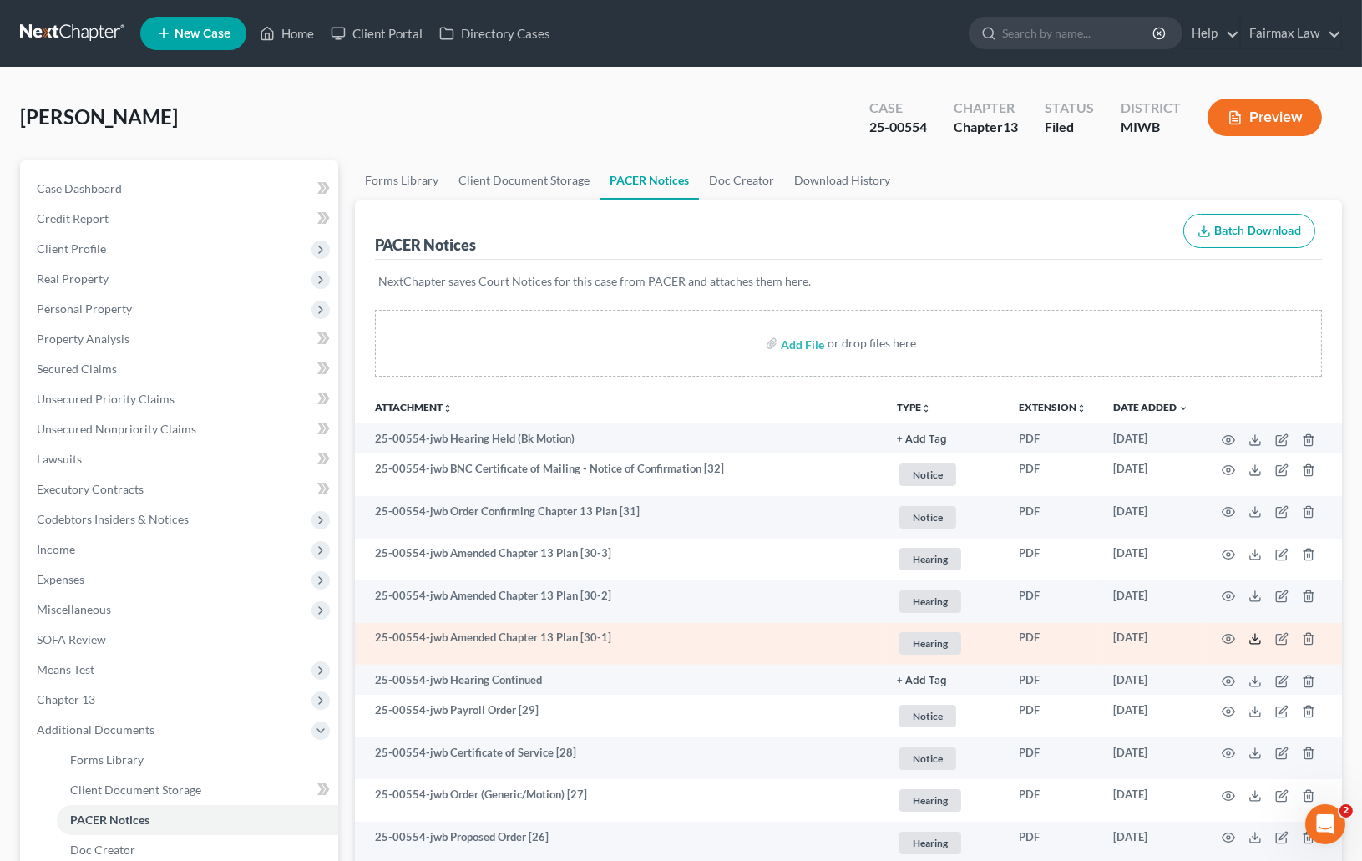
click at [1249, 636] on icon at bounding box center [1255, 638] width 13 height 13
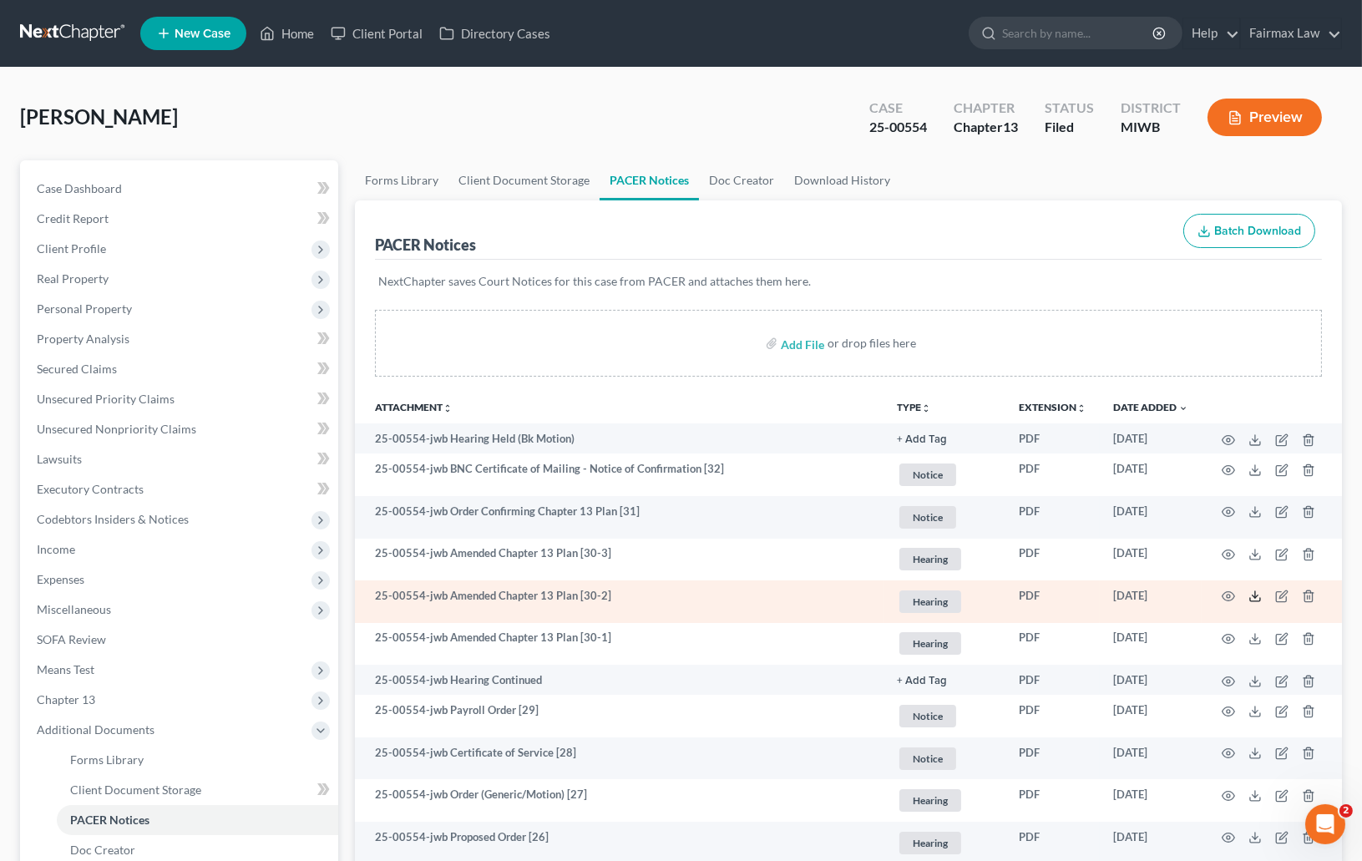
click at [1256, 593] on icon at bounding box center [1255, 596] width 13 height 13
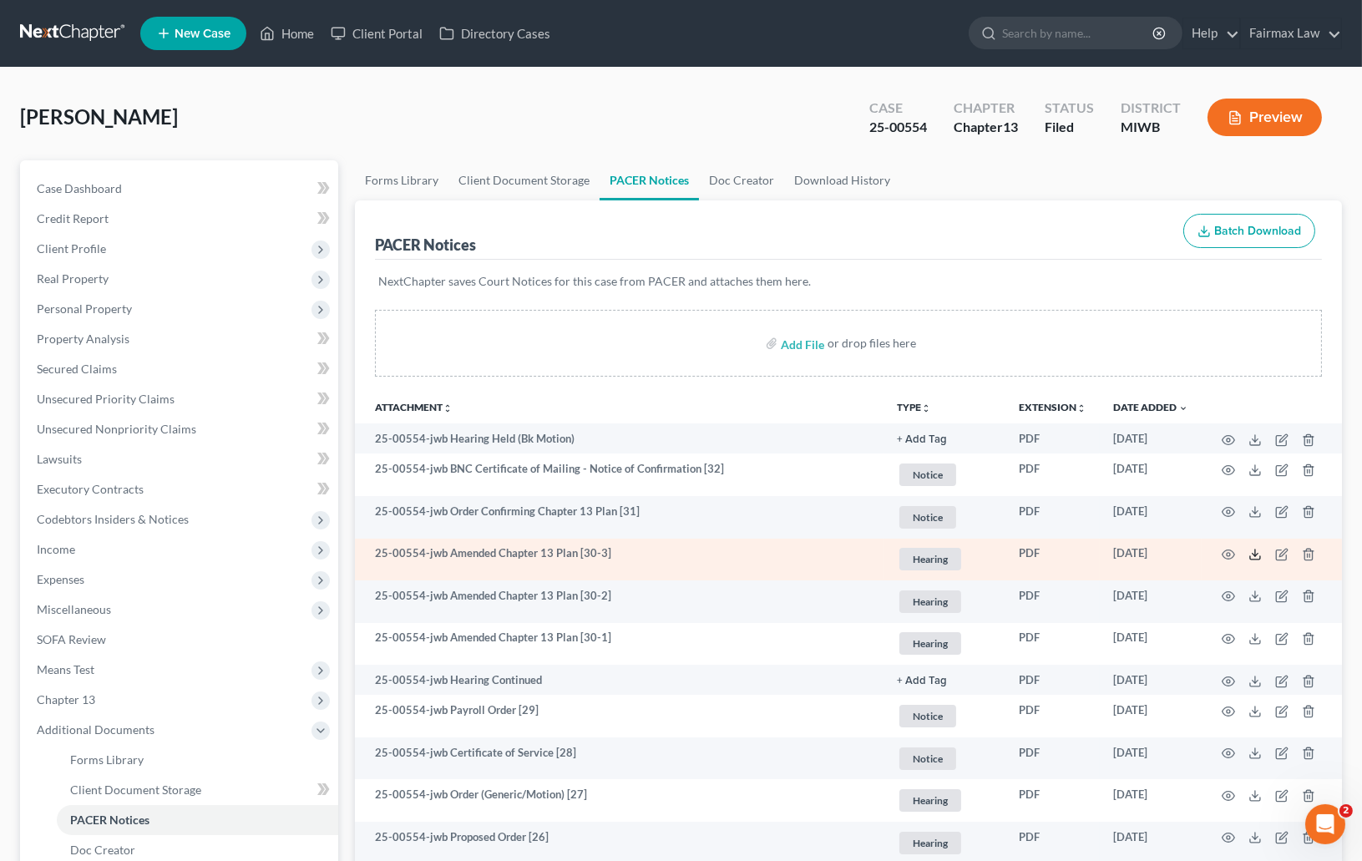
click at [1258, 555] on polyline at bounding box center [1256, 555] width 6 height 3
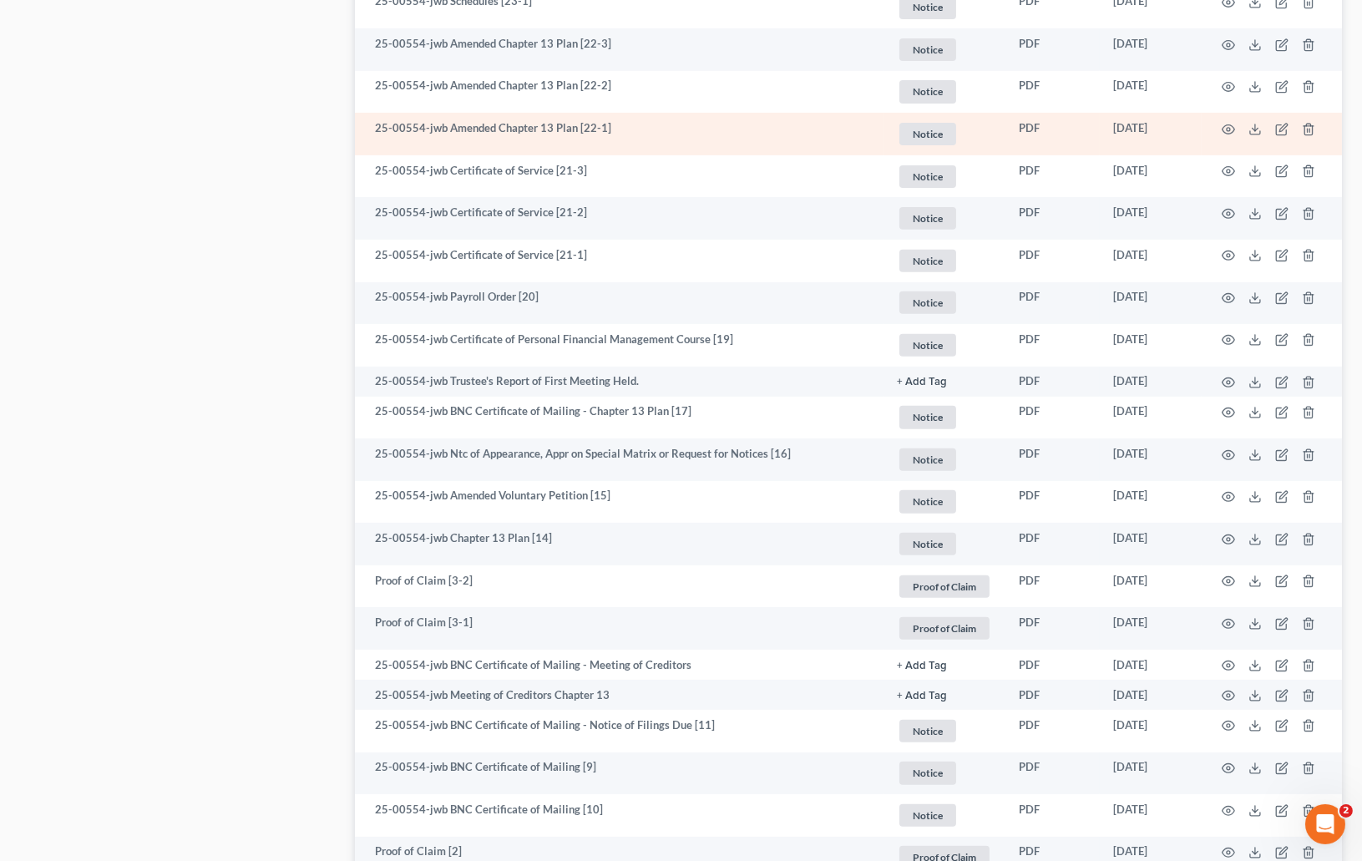
scroll to position [1129, 0]
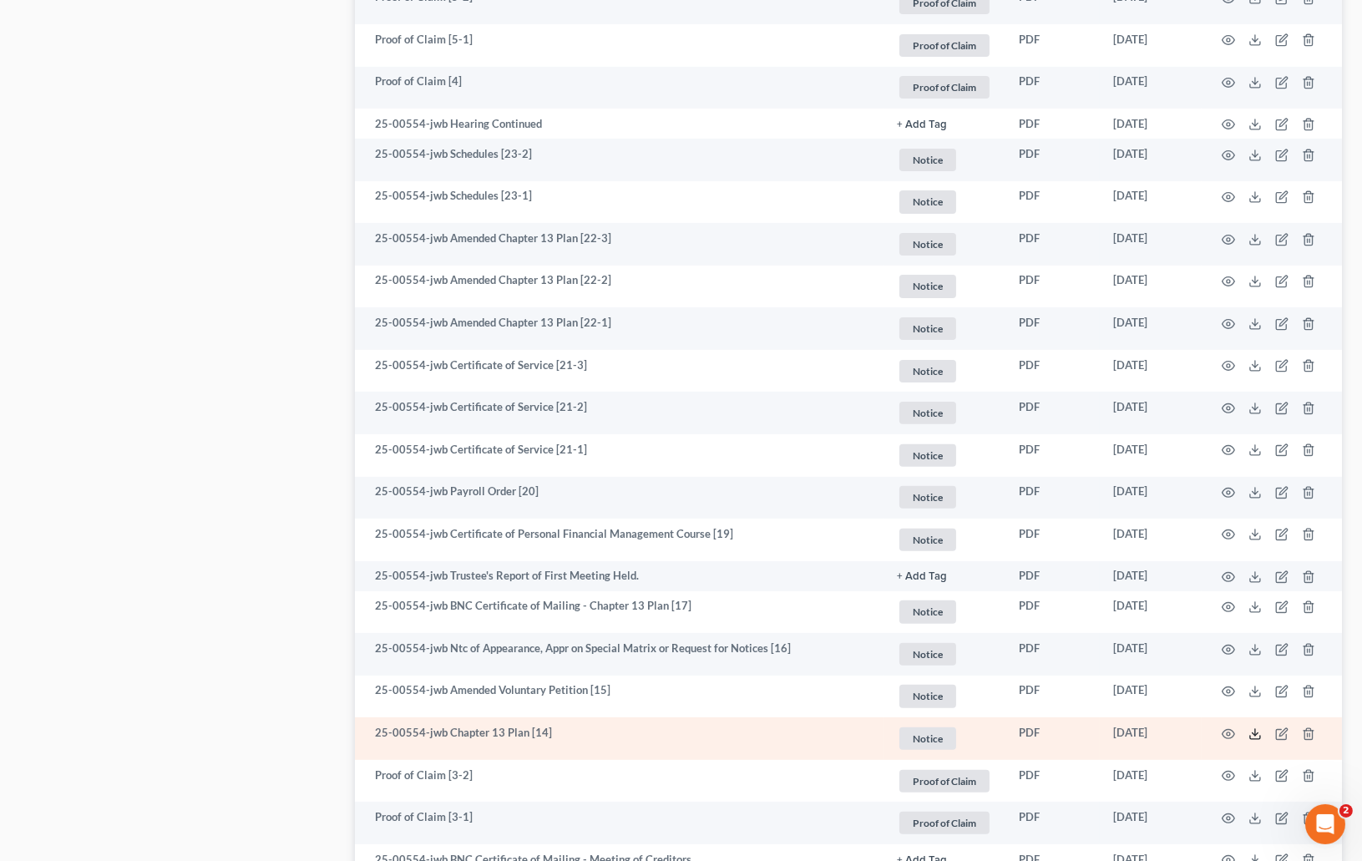
click at [1254, 735] on polyline at bounding box center [1256, 734] width 6 height 3
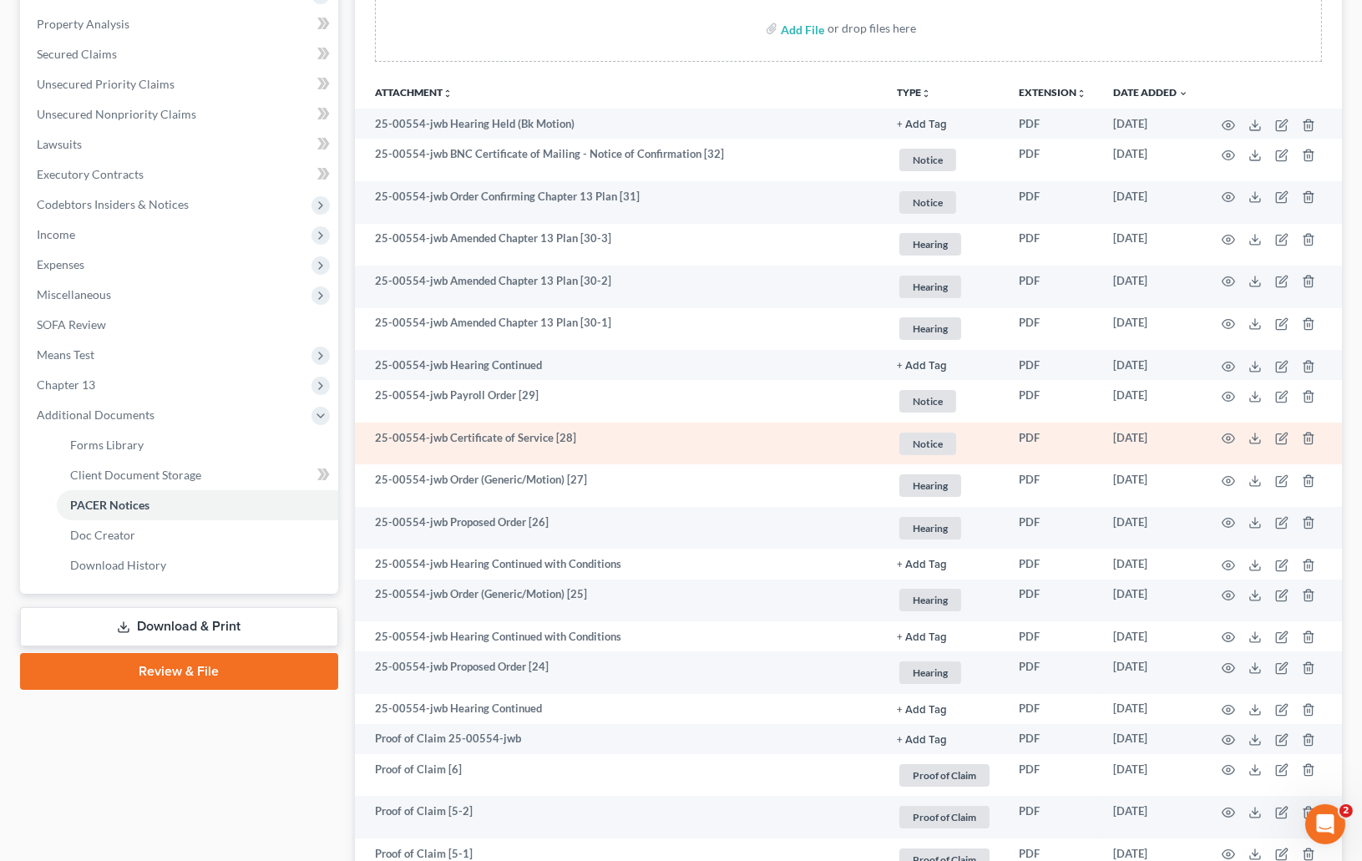
scroll to position [0, 0]
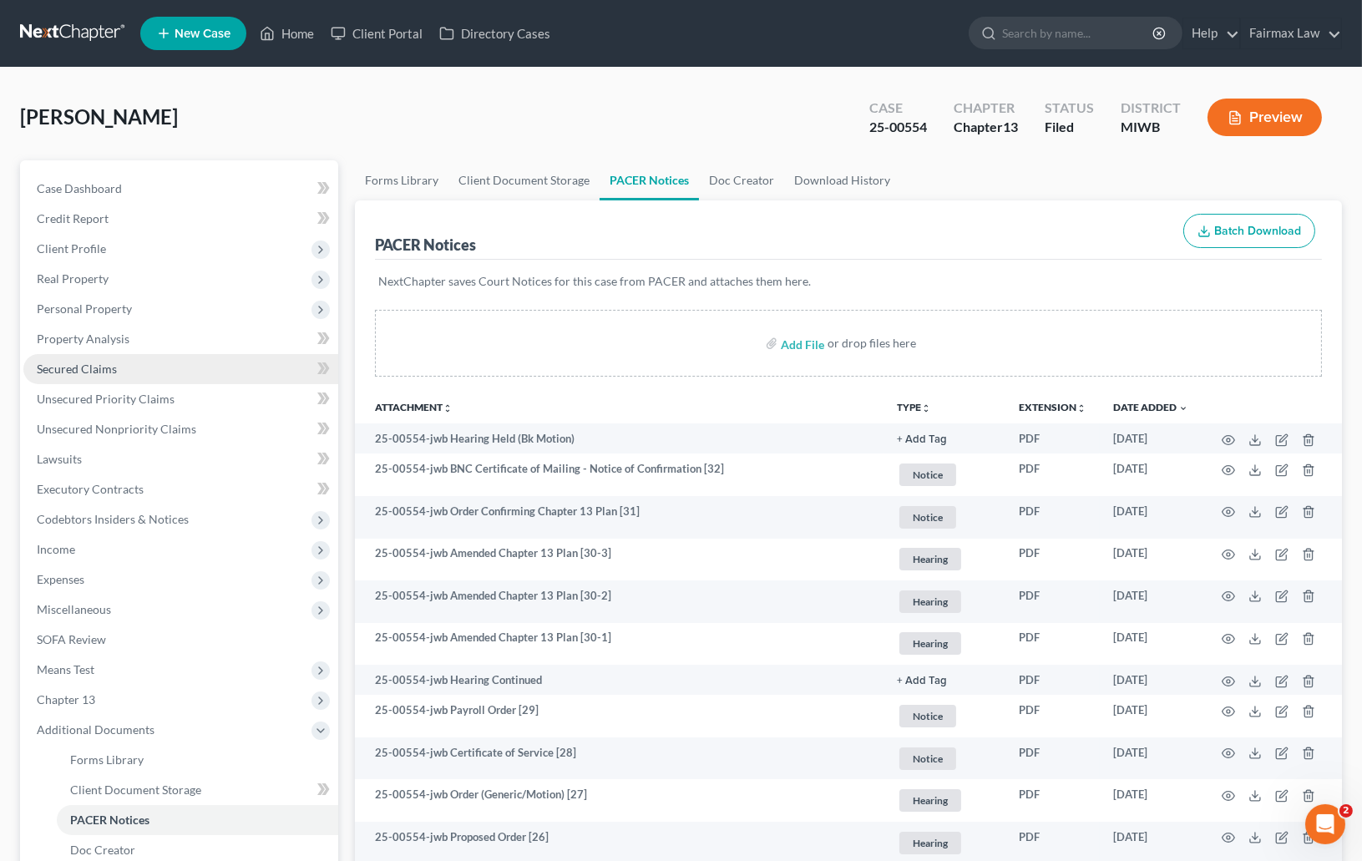
click at [88, 368] on span "Secured Claims" at bounding box center [77, 369] width 80 height 14
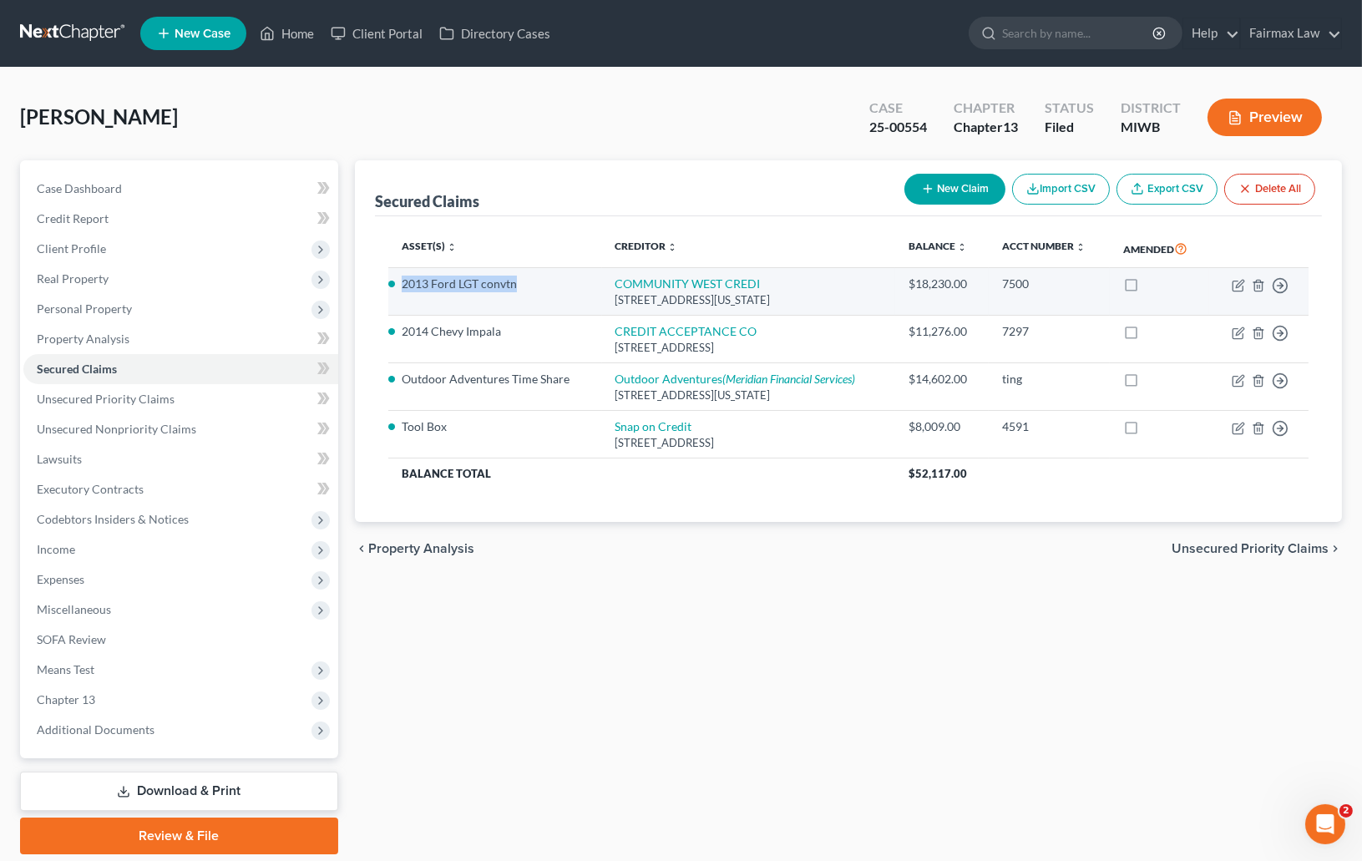
drag, startPoint x: 520, startPoint y: 283, endPoint x: 439, endPoint y: 284, distance: 81.0
click at [400, 286] on td "2013 Ford LGT convtn" at bounding box center [495, 292] width 214 height 48
click at [443, 284] on li "2013 Ford LGT convtn" at bounding box center [495, 284] width 187 height 17
drag, startPoint x: 477, startPoint y: 282, endPoint x: 400, endPoint y: 281, distance: 76.9
click at [400, 281] on td "2013 Ford LGT convtn" at bounding box center [495, 292] width 214 height 48
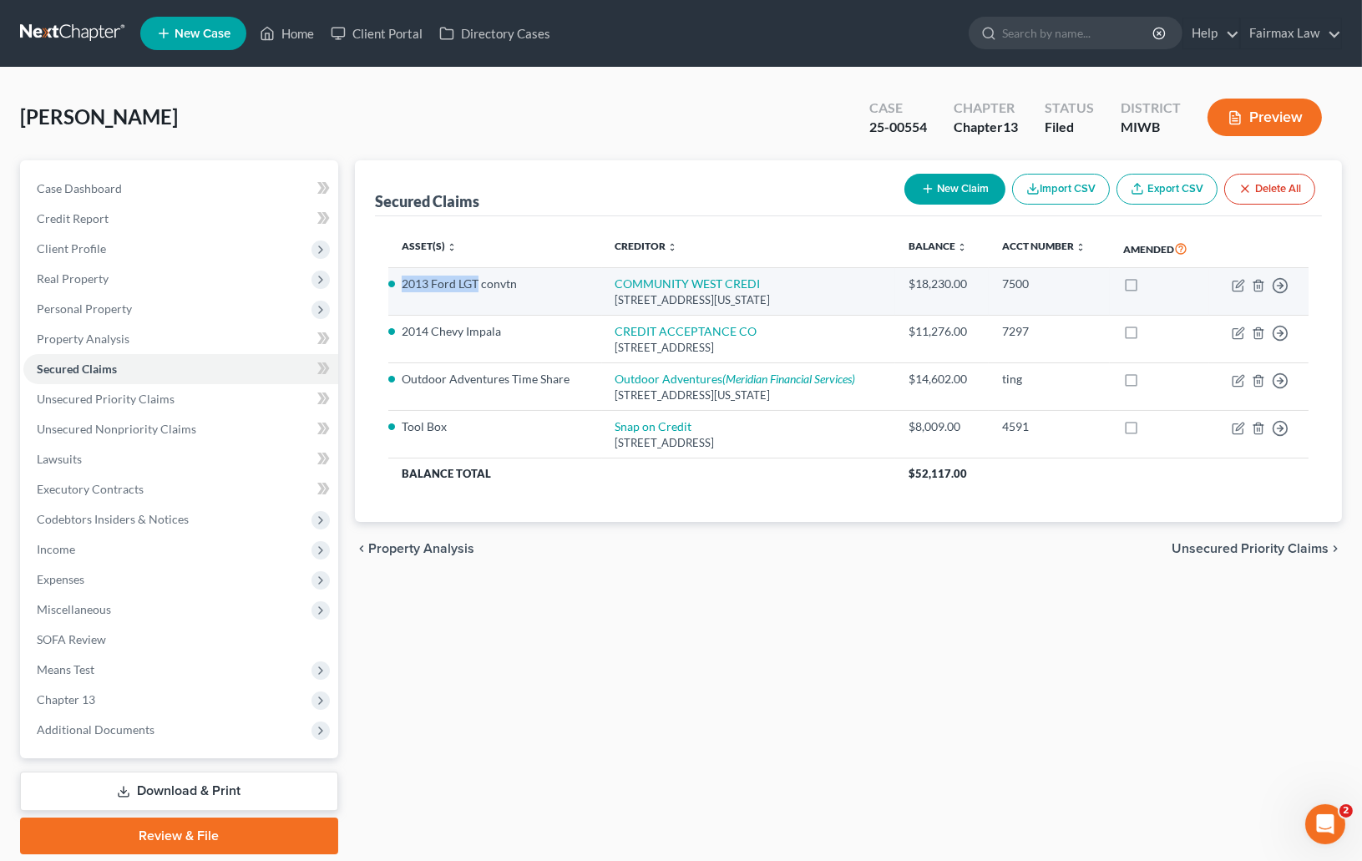
copy li "2013 Ford LGT"
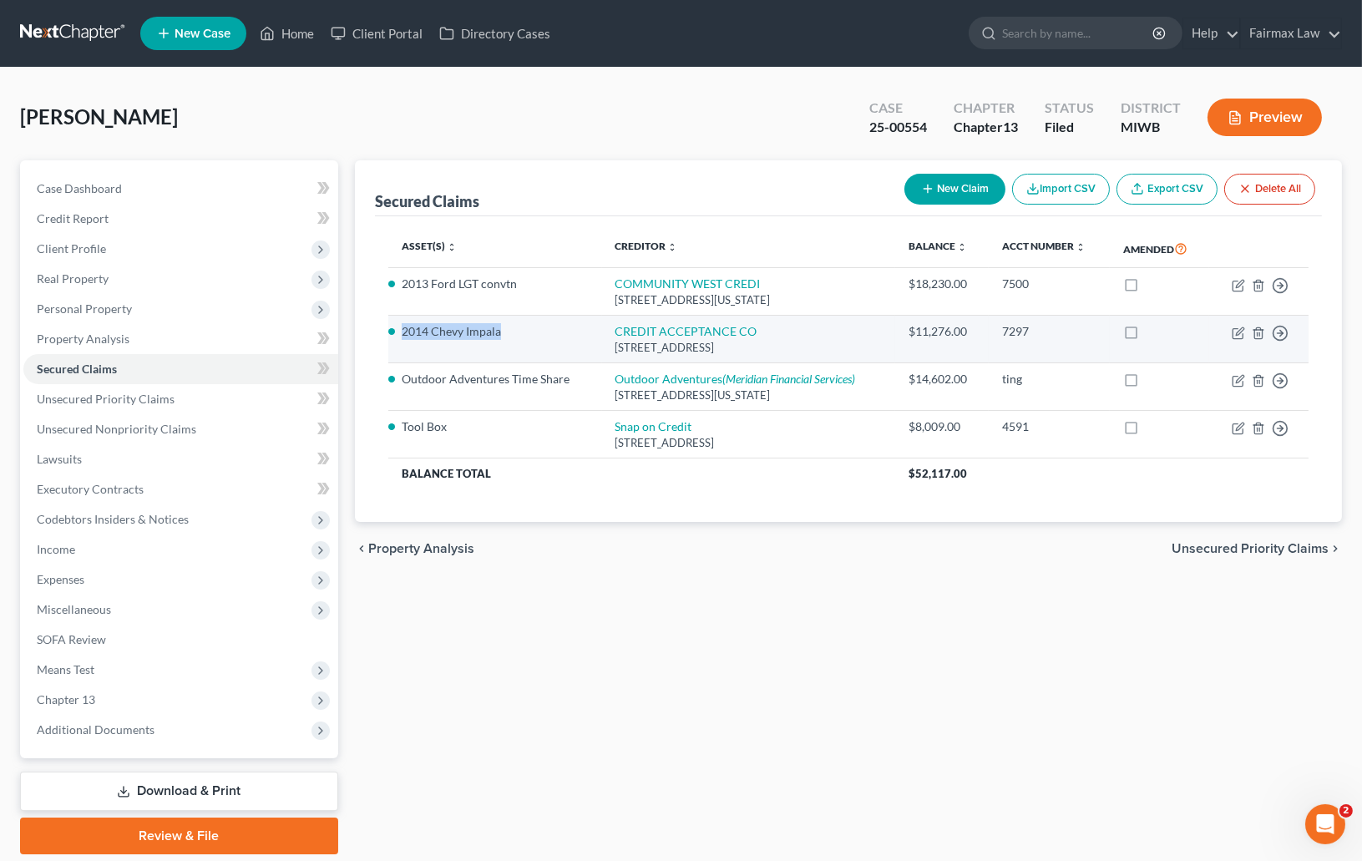
drag, startPoint x: 499, startPoint y: 327, endPoint x: 394, endPoint y: 330, distance: 104.4
click at [402, 330] on li "2014 Chevy Impala" at bounding box center [495, 331] width 187 height 17
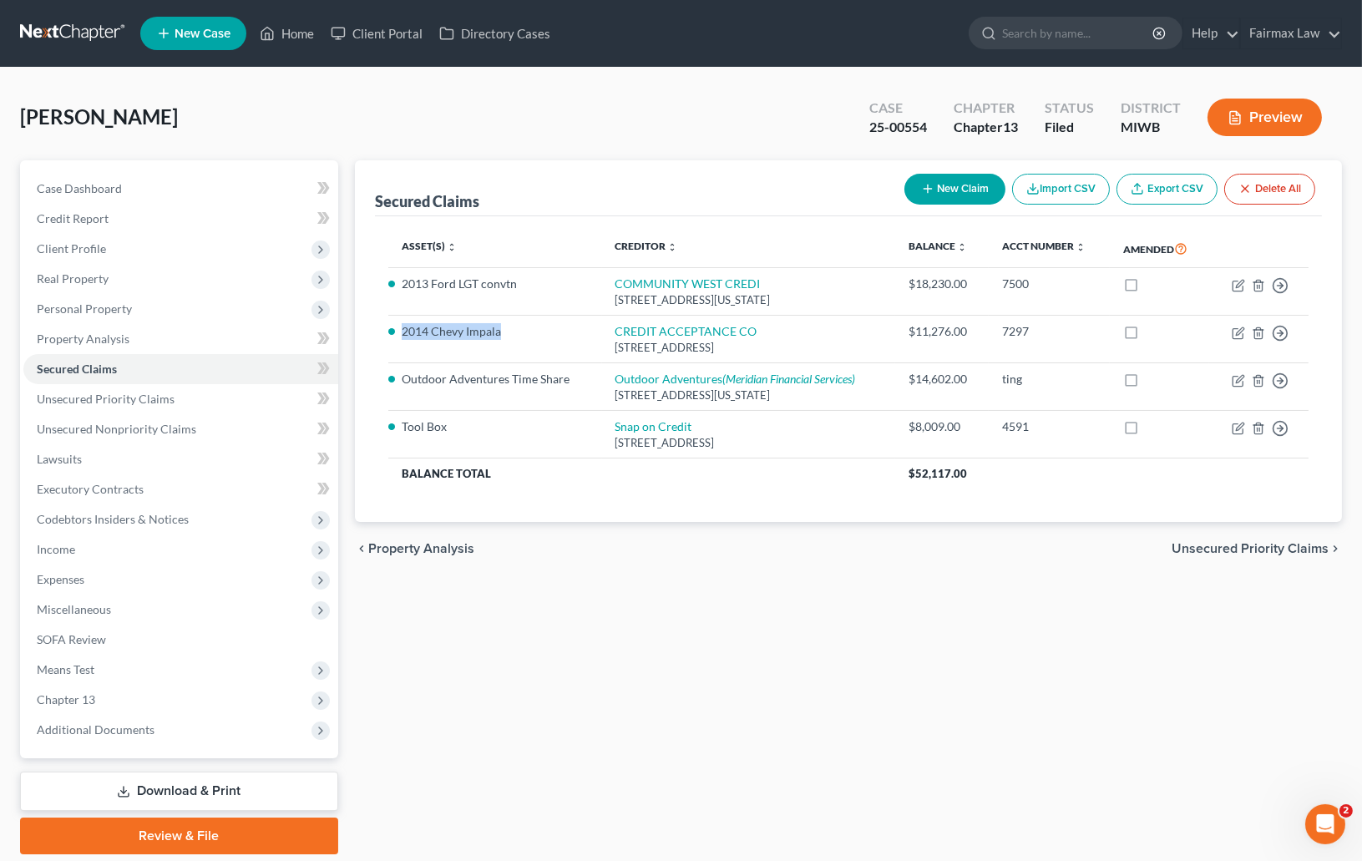
copy li "2014 Chevy Impala"
click at [145, 723] on span "Additional Documents" at bounding box center [96, 730] width 118 height 14
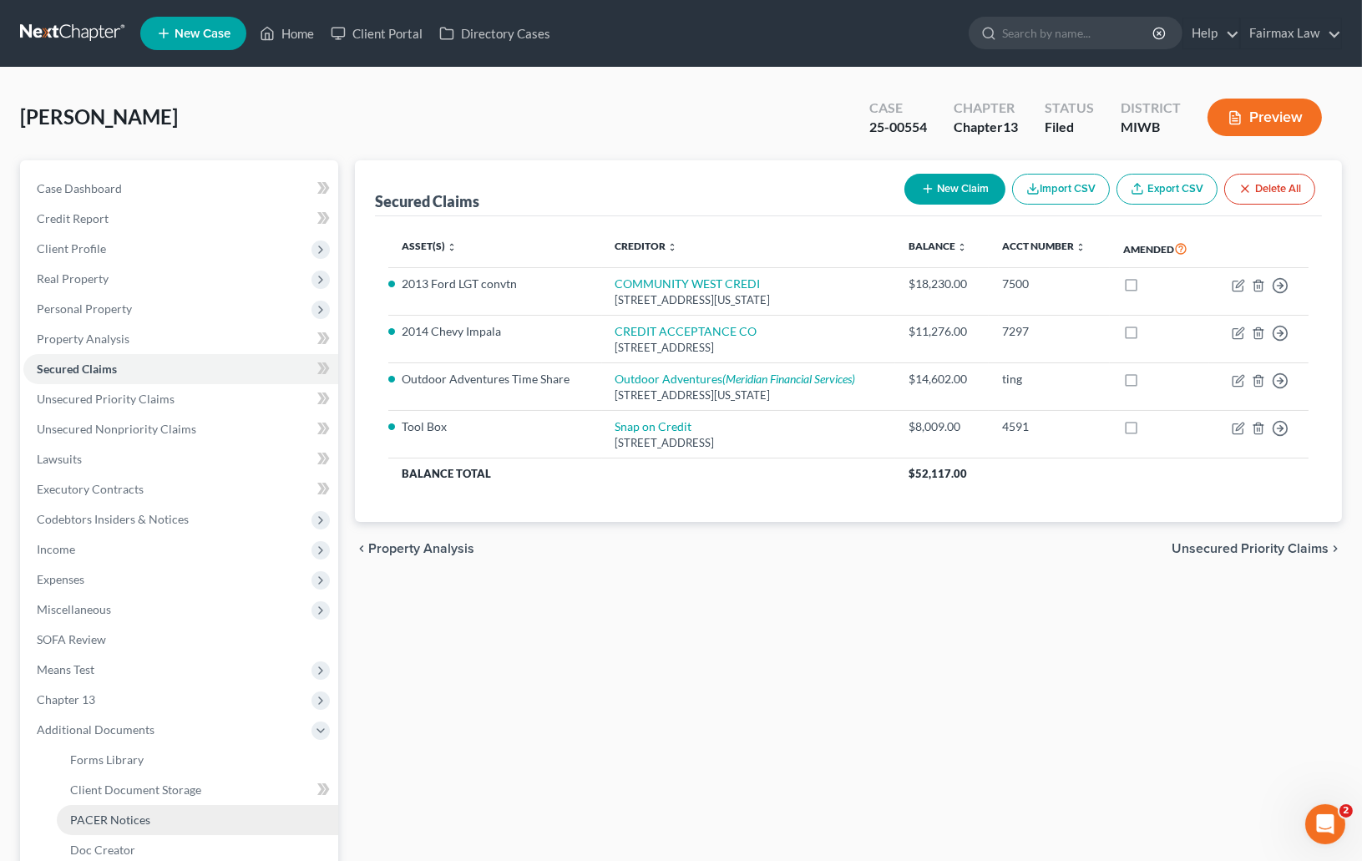
click at [105, 817] on span "PACER Notices" at bounding box center [110, 820] width 80 height 14
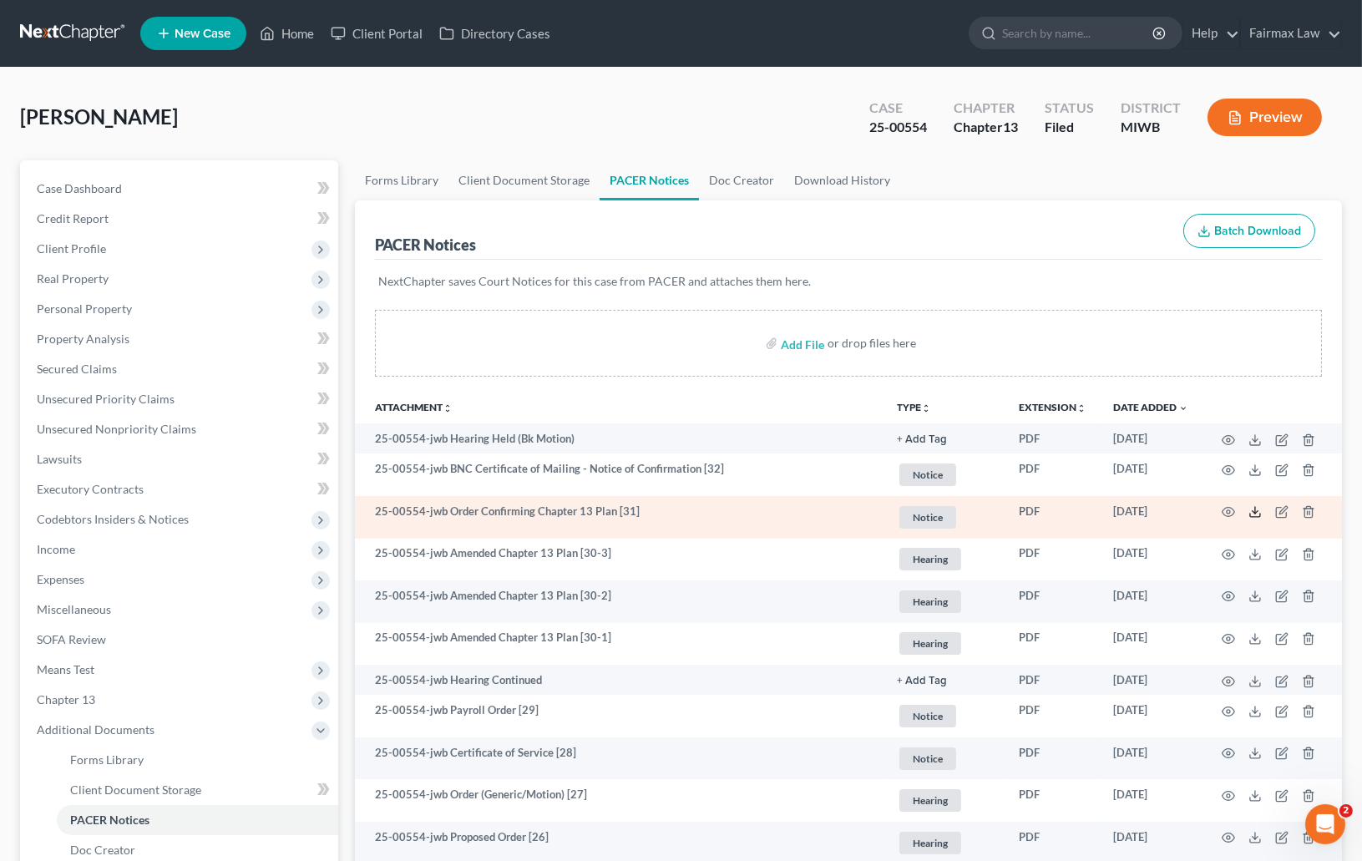
click at [1257, 511] on icon at bounding box center [1255, 511] width 13 height 13
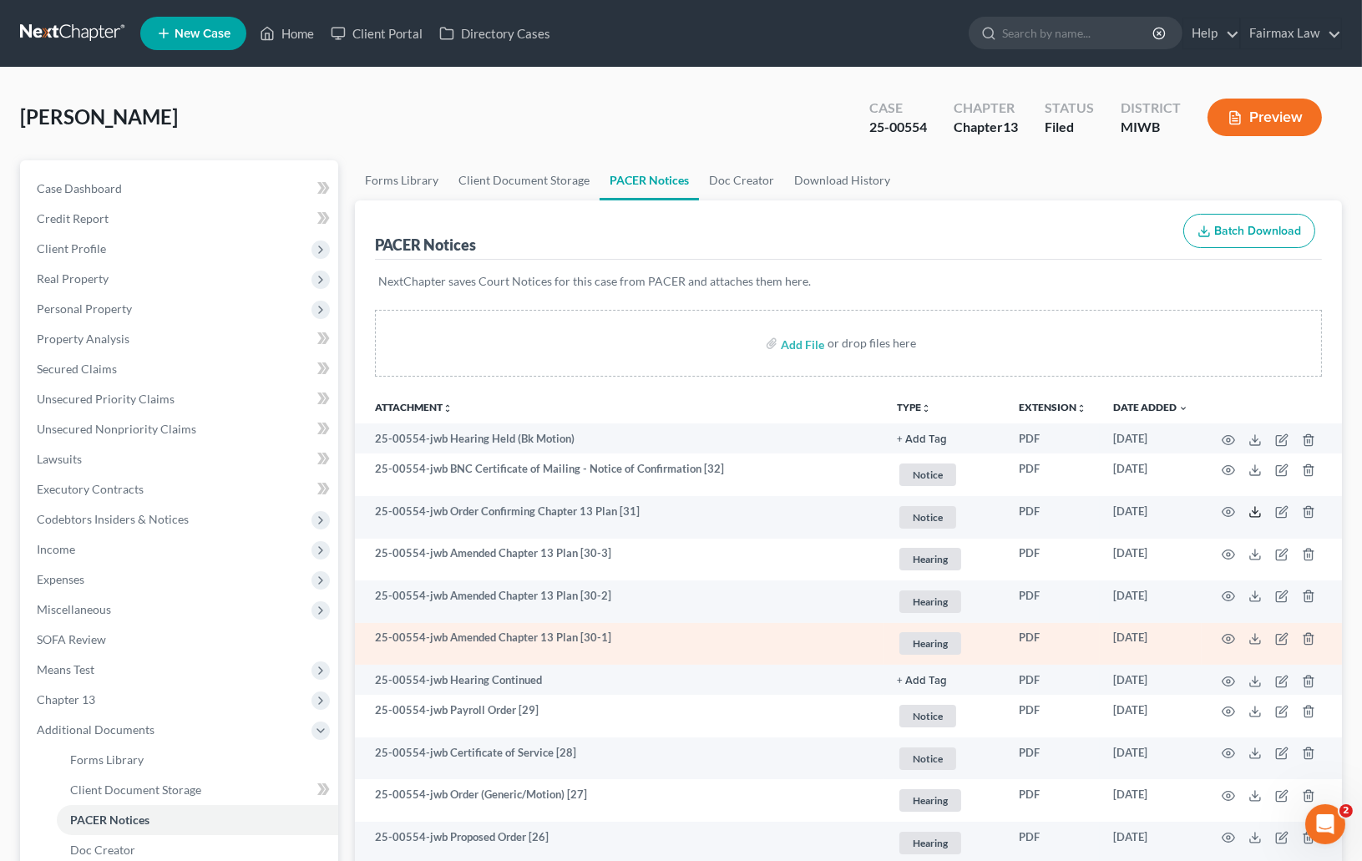
scroll to position [329, 0]
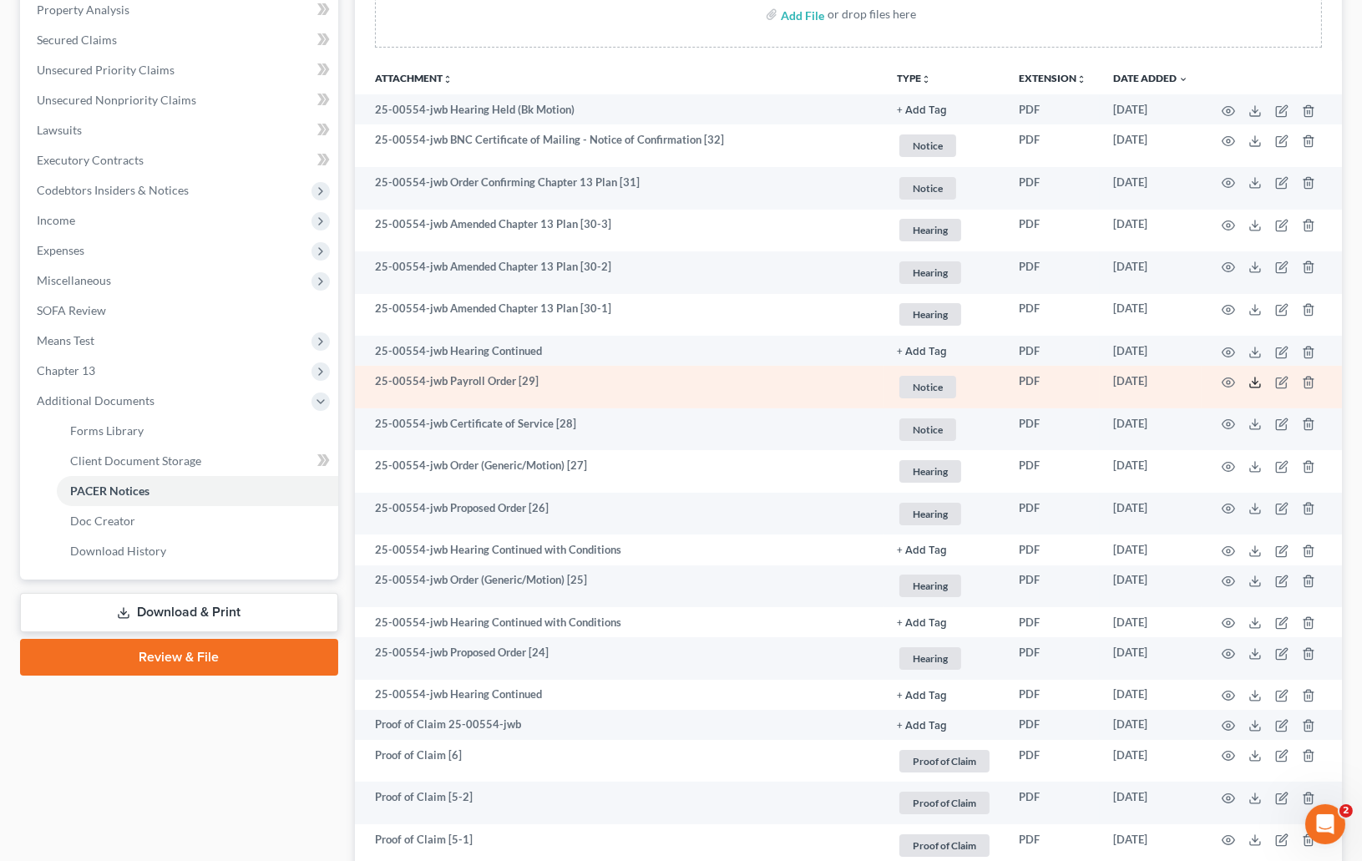
click at [1255, 382] on line at bounding box center [1255, 381] width 0 height 7
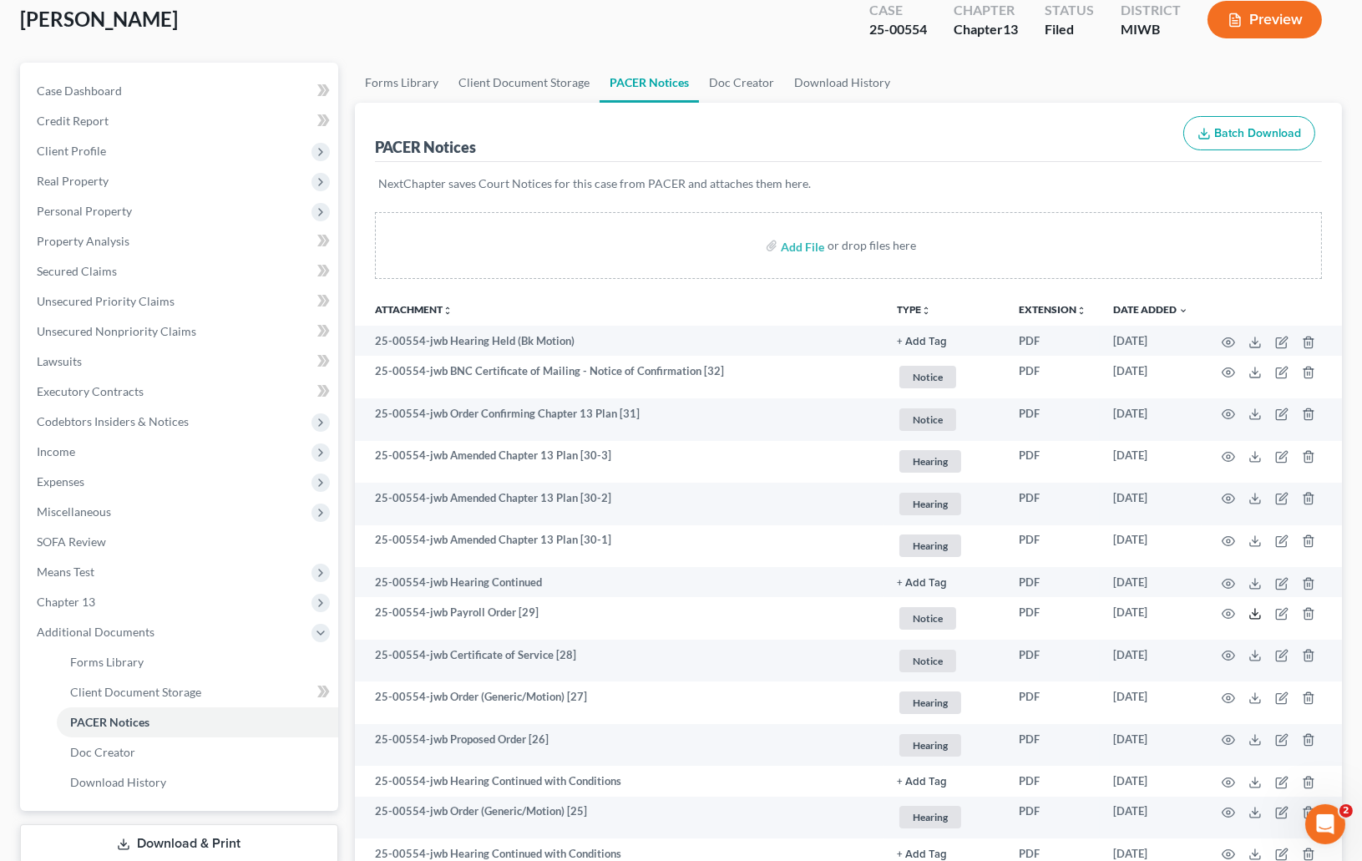
scroll to position [320, 0]
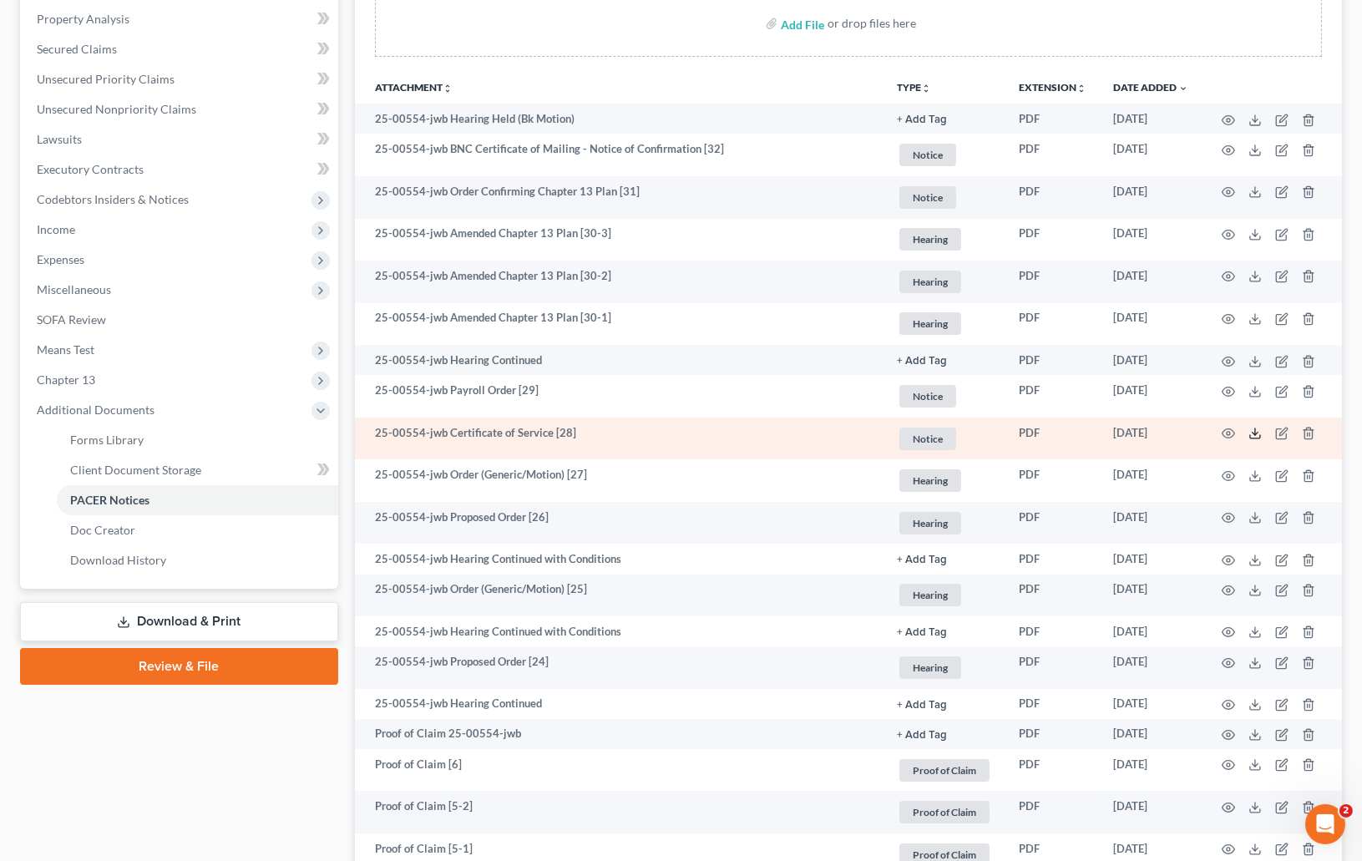
click at [1250, 434] on icon at bounding box center [1255, 433] width 13 height 13
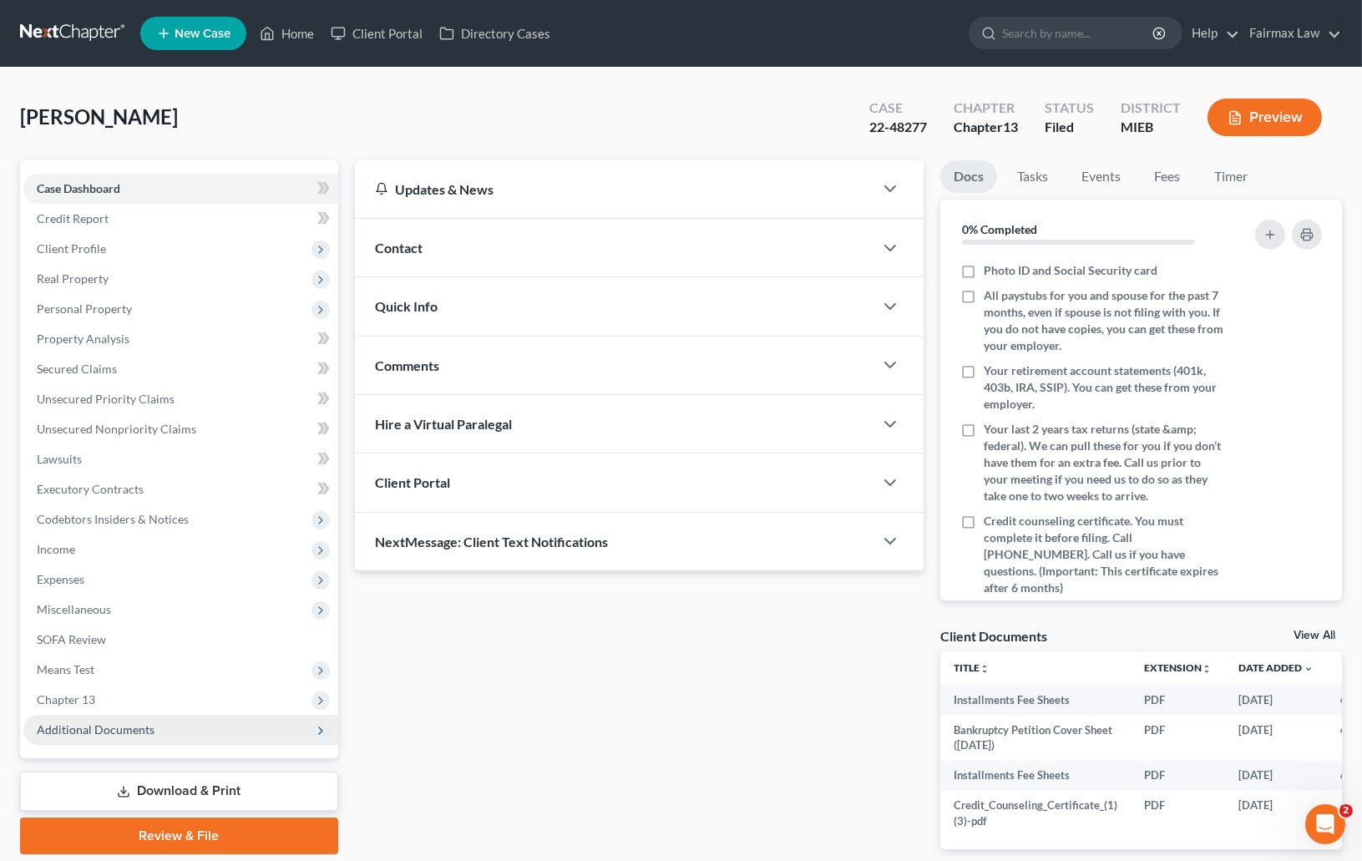
click at [105, 723] on span "Additional Documents" at bounding box center [96, 730] width 118 height 14
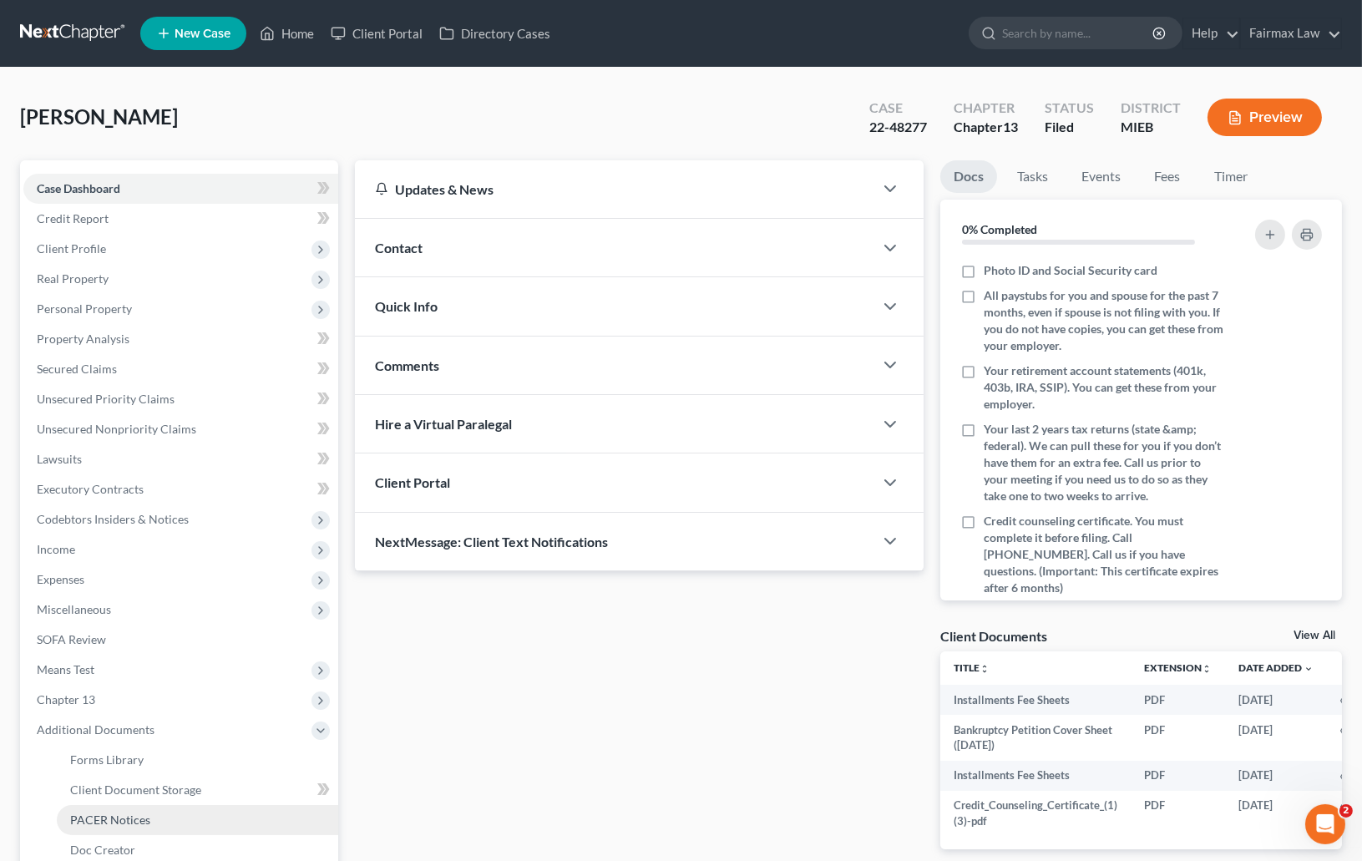
click at [106, 807] on link "PACER Notices" at bounding box center [197, 820] width 281 height 30
